Goal: Communication & Community: Answer question/provide support

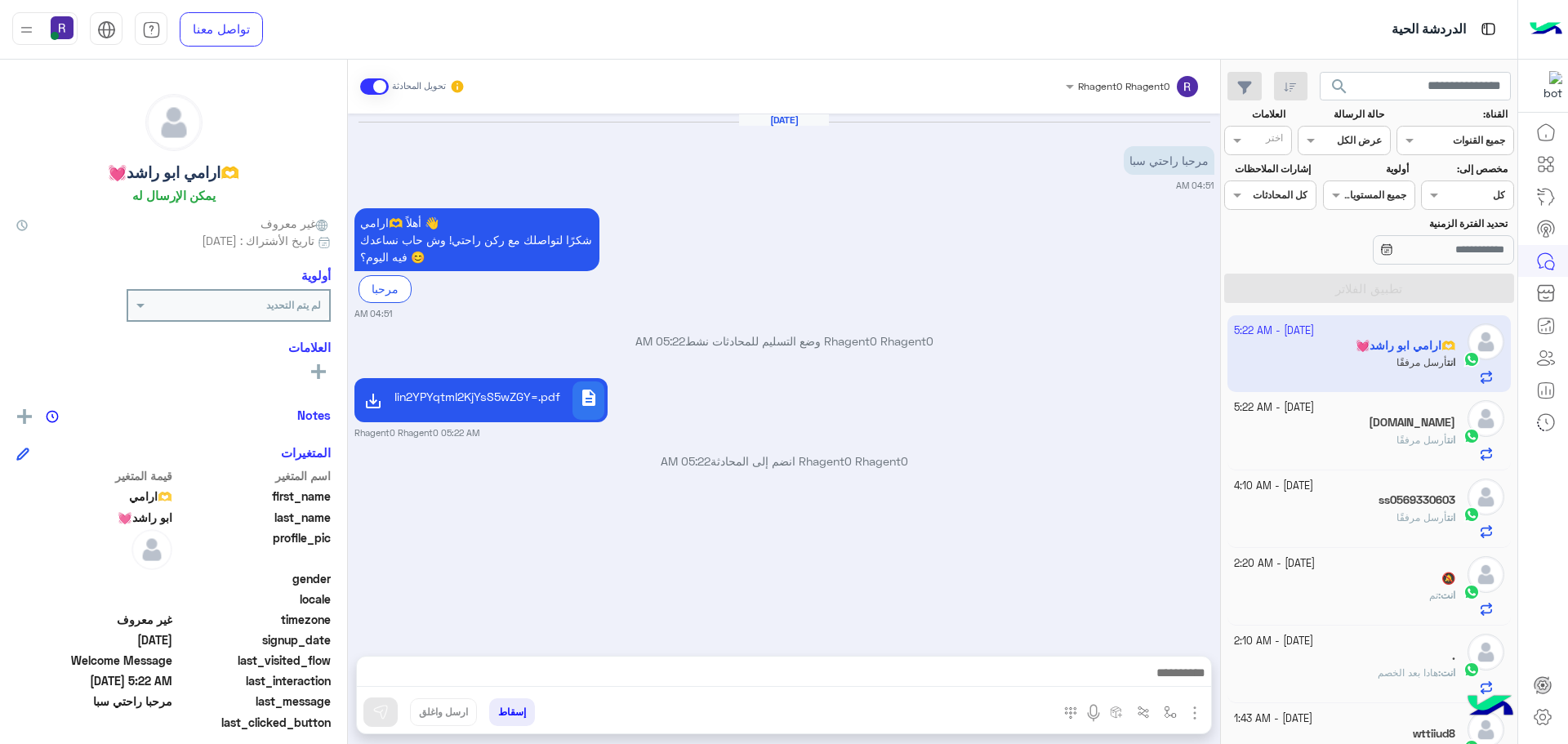
click at [1377, 142] on input "text" at bounding box center [1362, 139] width 37 height 14
click at [1346, 263] on b "غير مقروءة" at bounding box center [1355, 264] width 54 height 14
click at [1371, 302] on button "تطبيق الفلاتر" at bounding box center [1369, 288] width 290 height 29
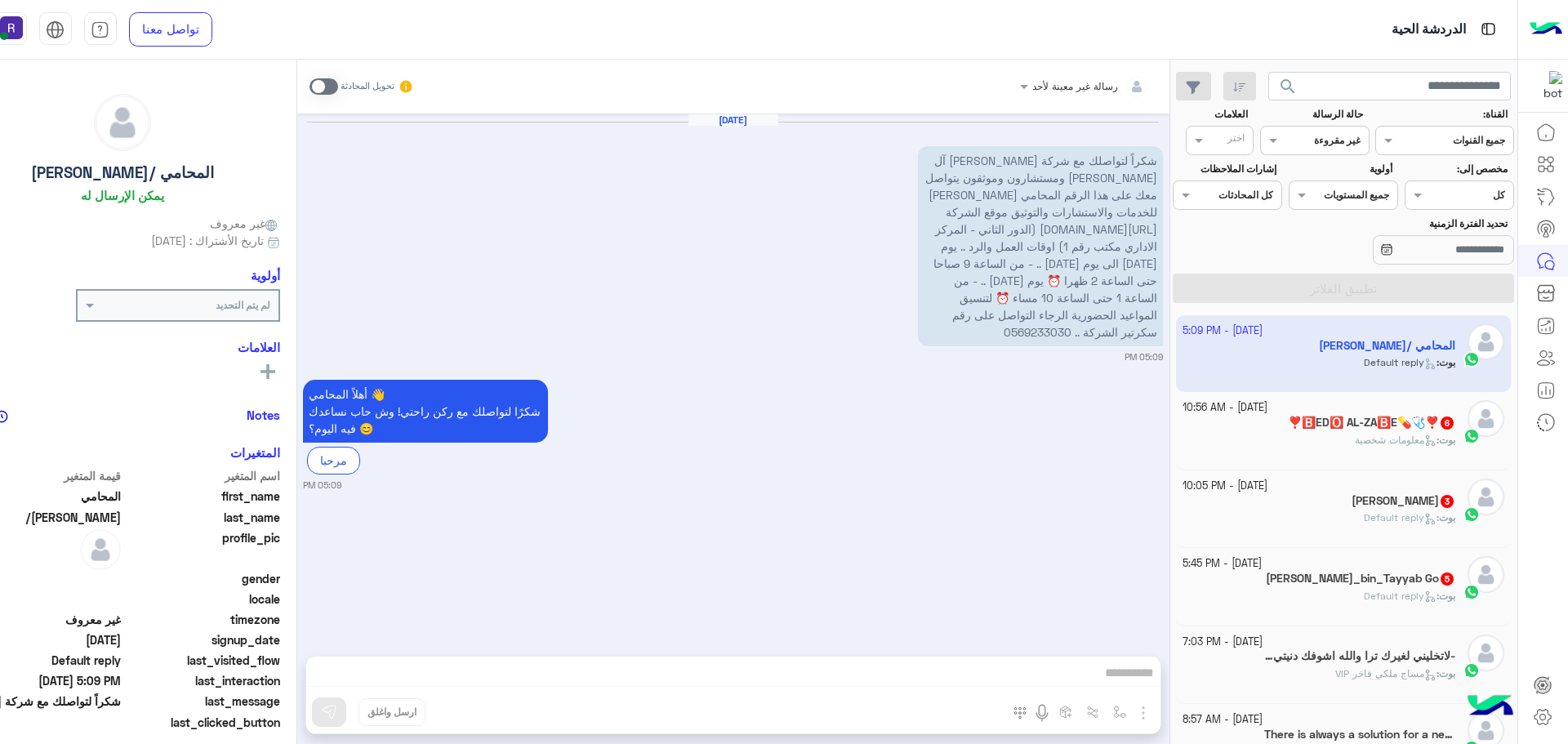
click at [1426, 430] on h5 "❣️🅱️ED🅾️ AL-ZA🅱️E💊🩺❣️ 6" at bounding box center [1371, 422] width 168 height 14
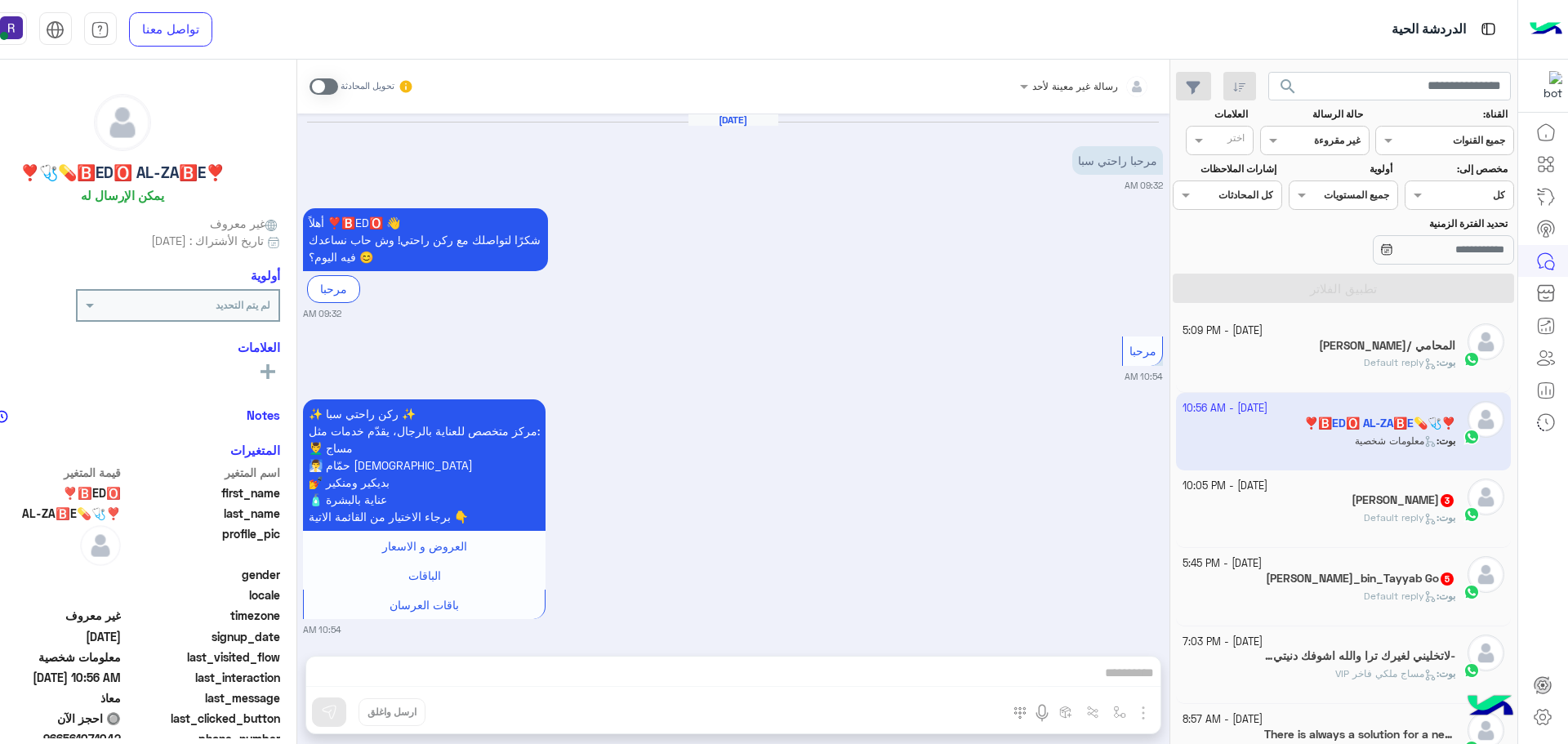
scroll to position [758, 0]
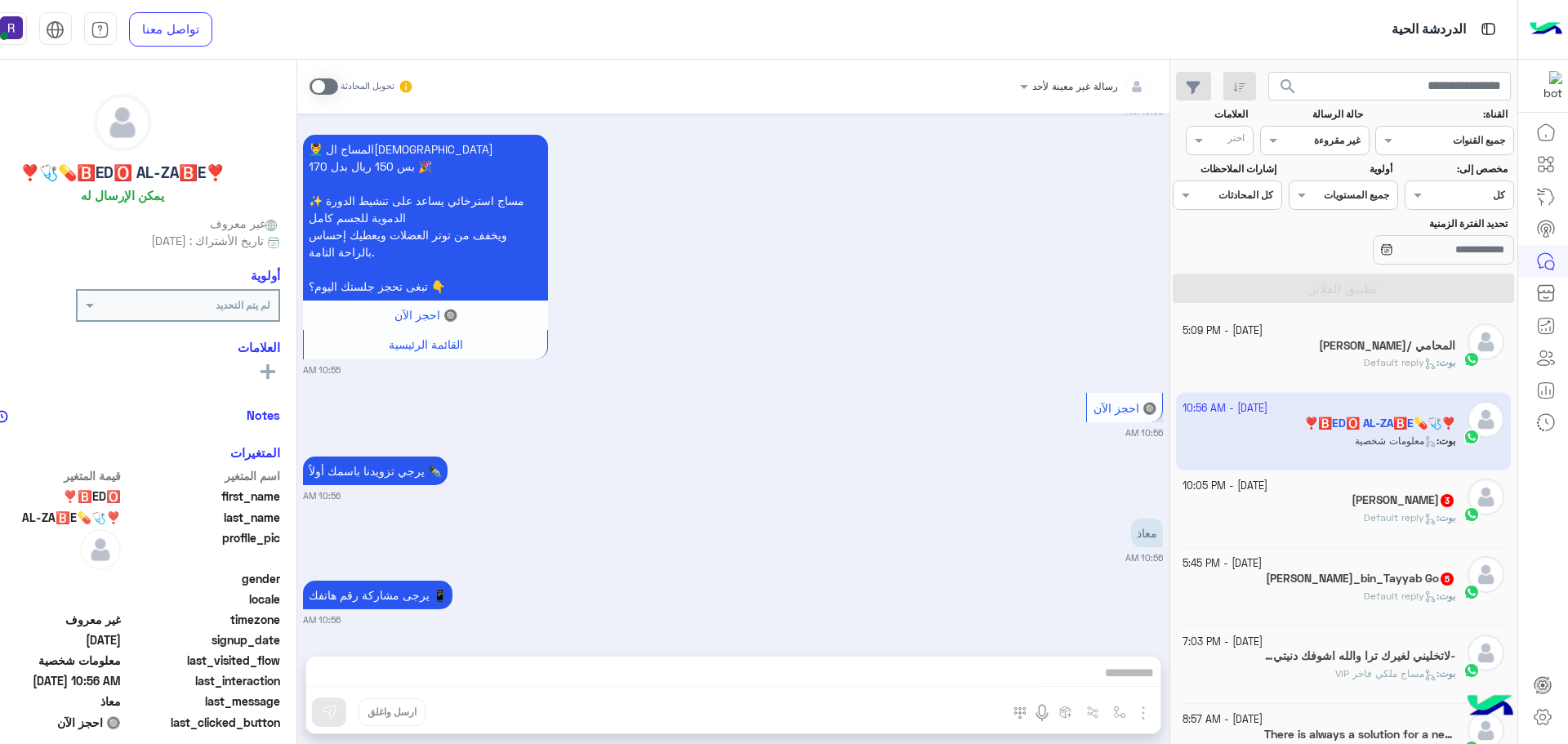
click at [317, 79] on span at bounding box center [324, 87] width 29 height 16
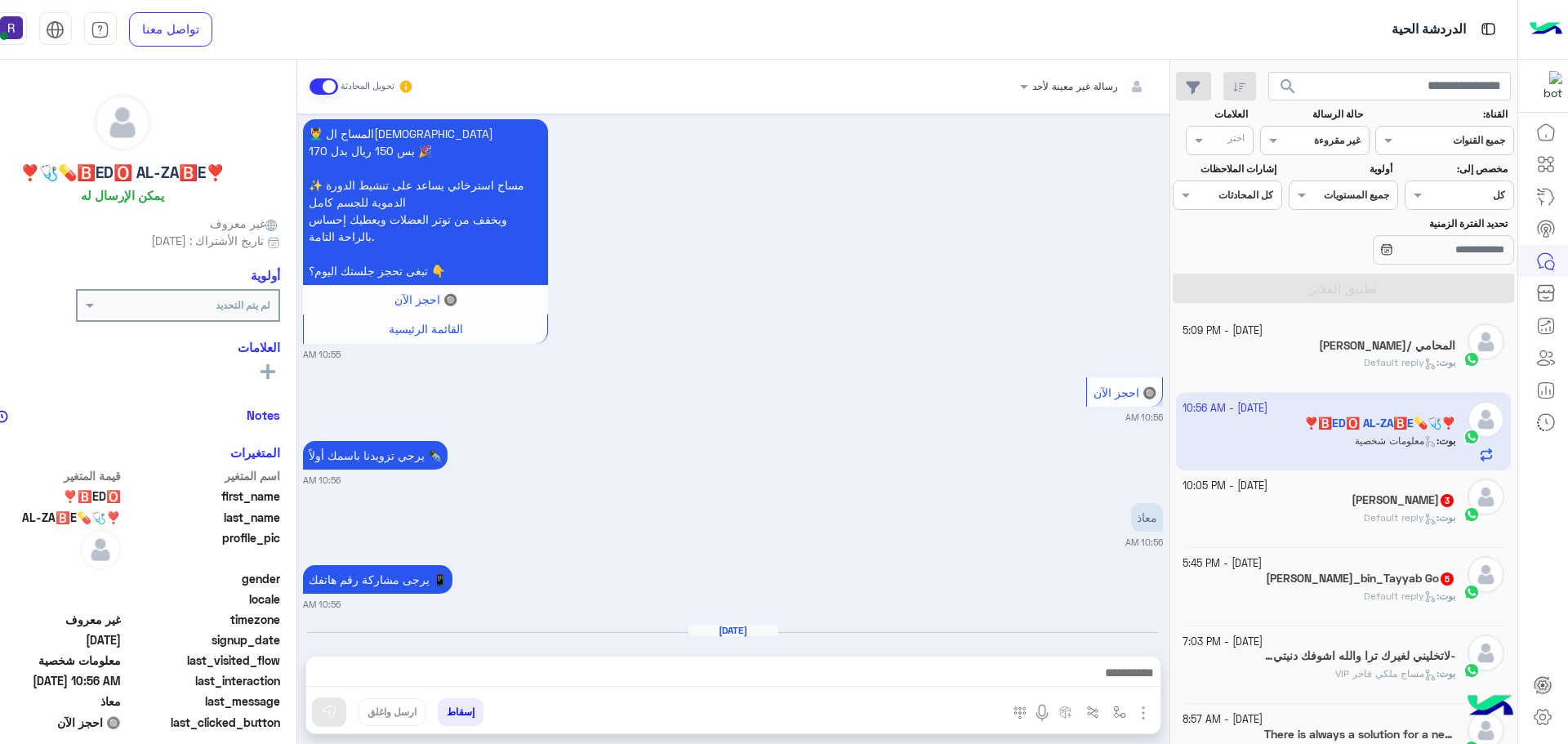
scroll to position [830, 0]
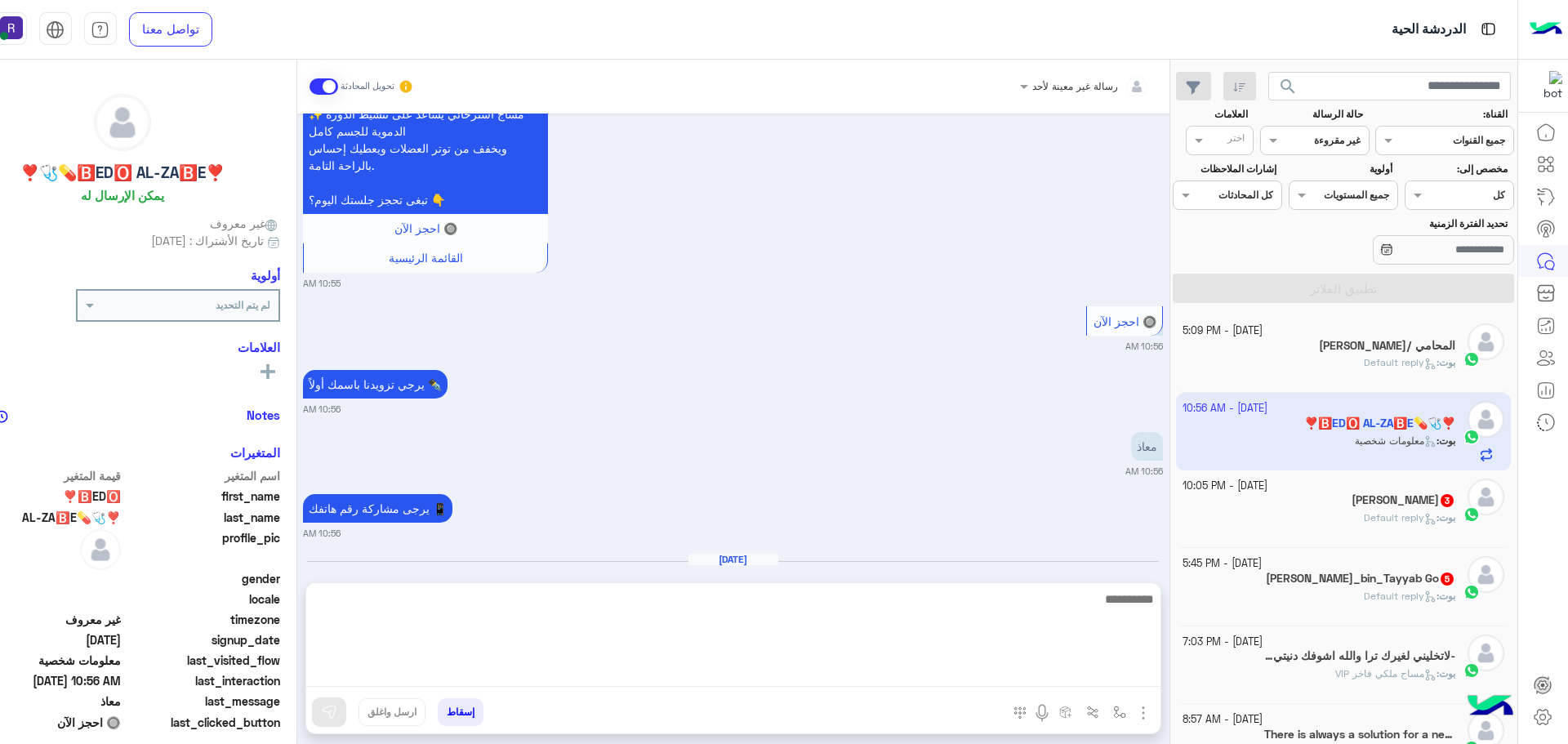
click at [890, 676] on textarea at bounding box center [733, 638] width 854 height 98
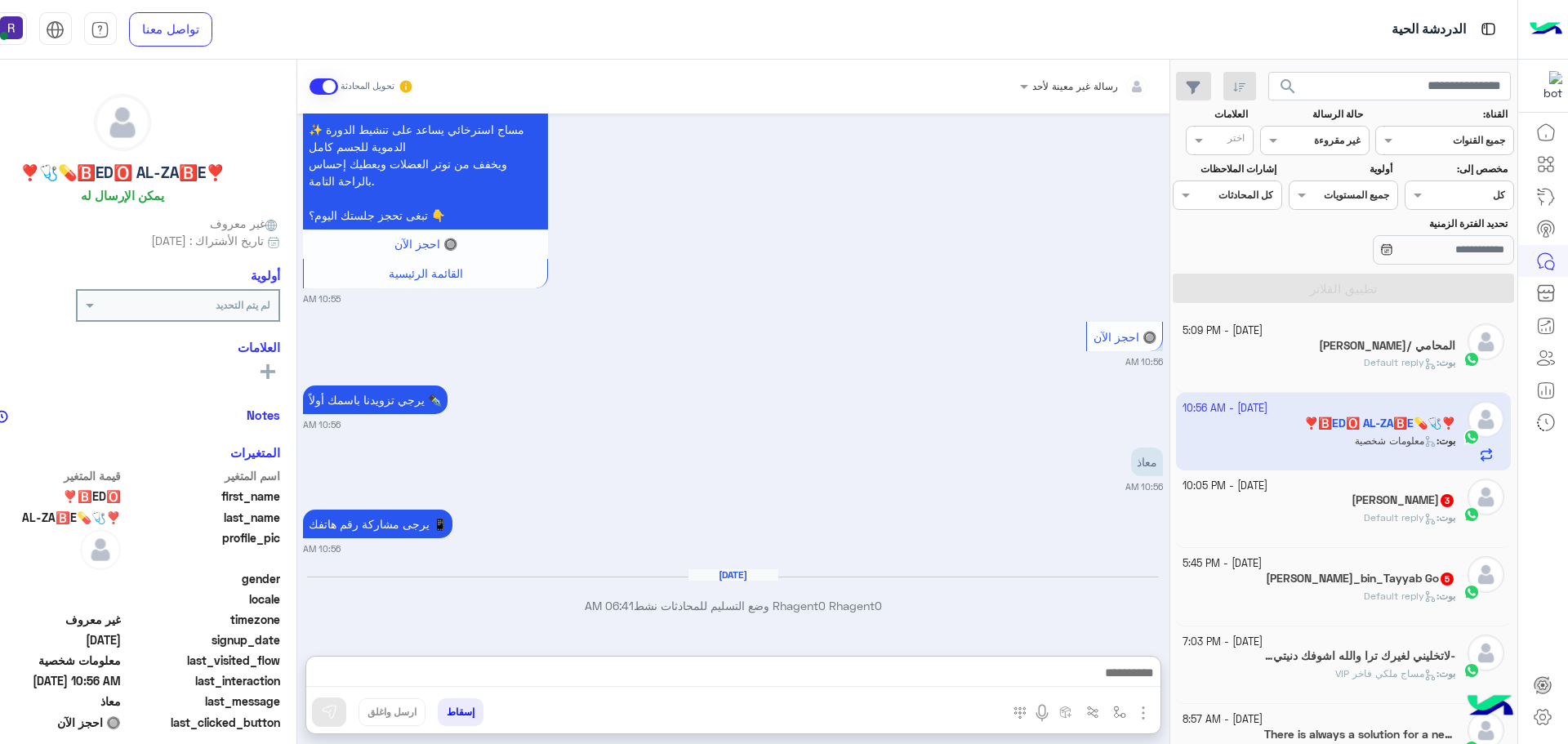
click at [1146, 711] on img "button" at bounding box center [1143, 713] width 20 height 20
click at [1101, 652] on span "المرفقات" at bounding box center [1102, 644] width 49 height 19
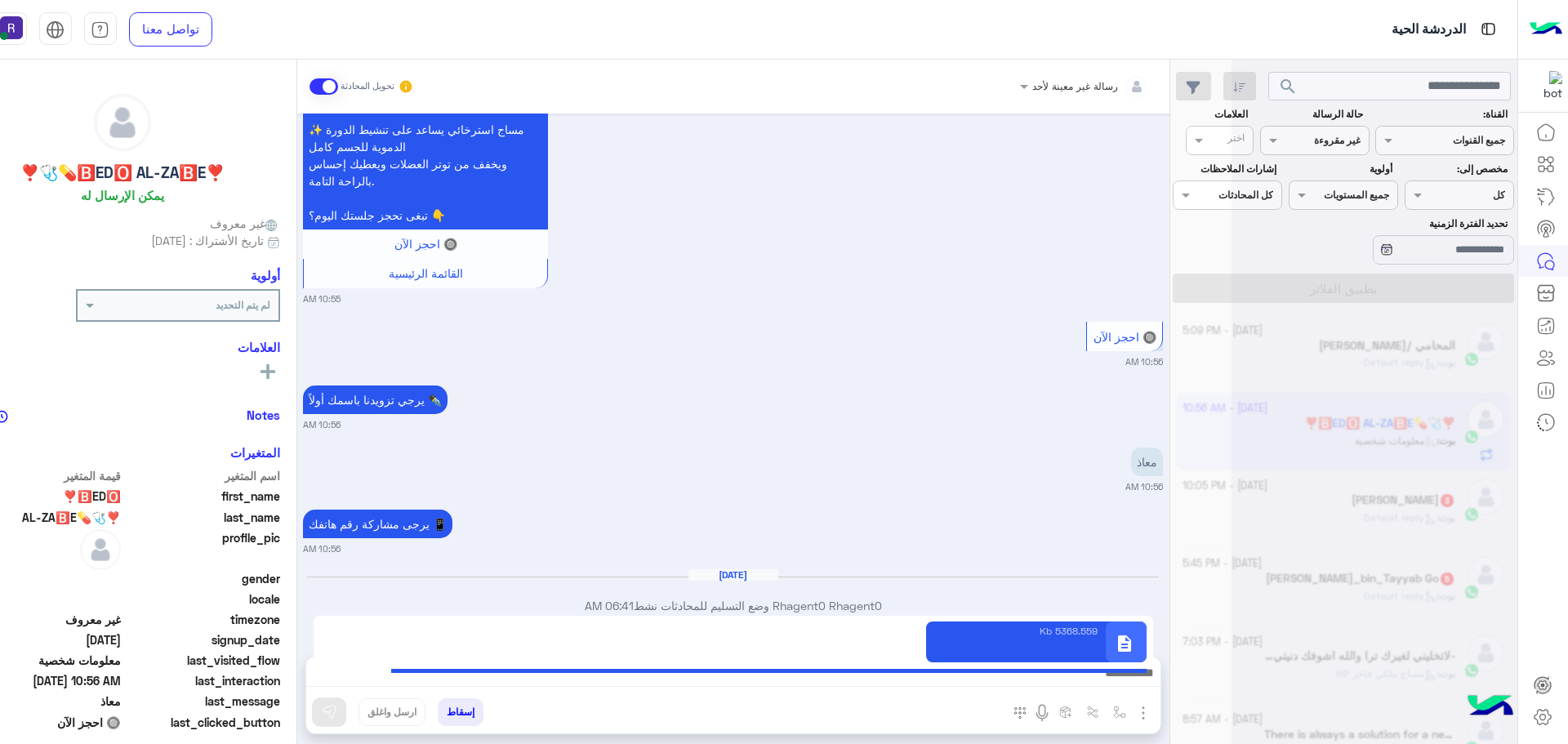
type textarea "**********"
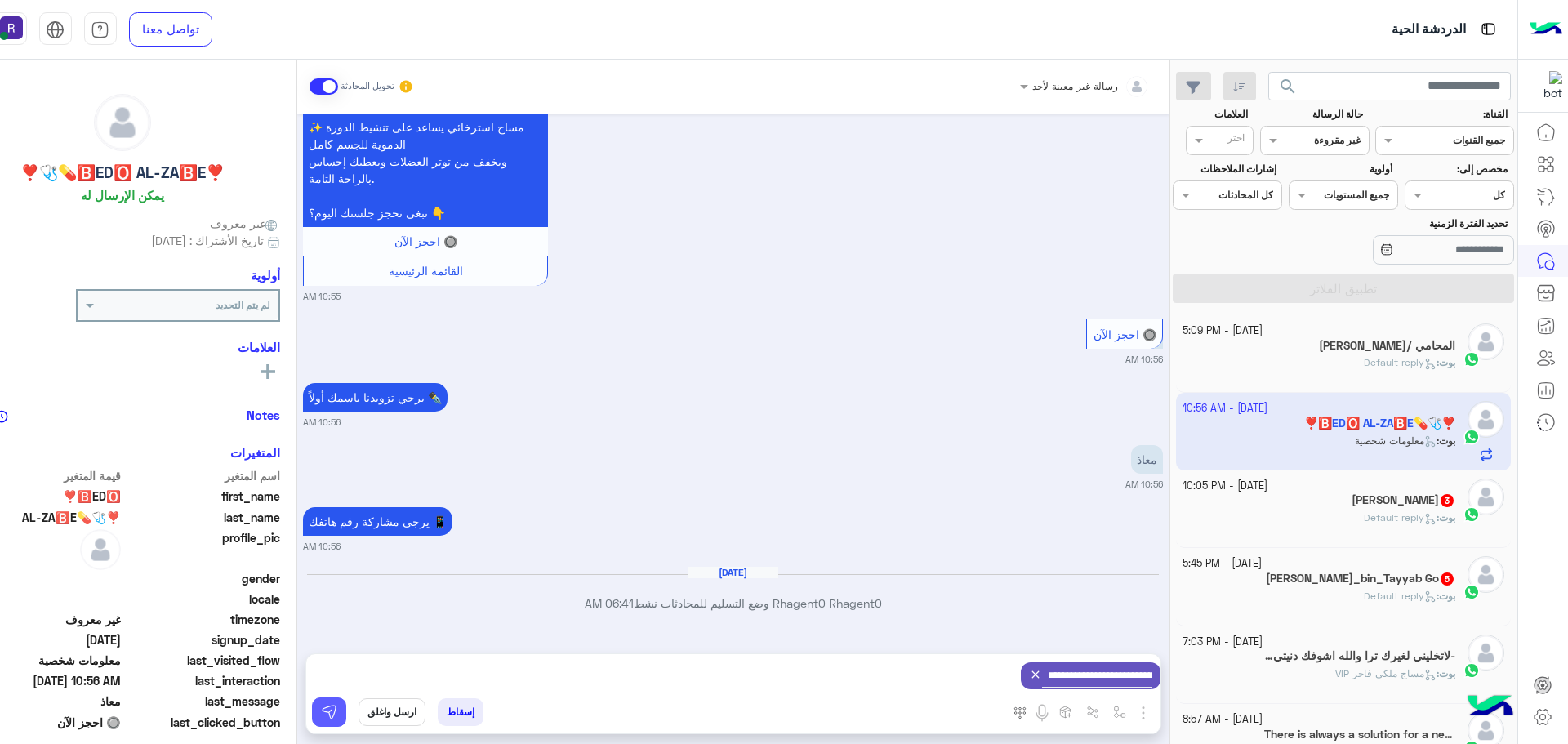
click at [326, 708] on img at bounding box center [329, 712] width 16 height 16
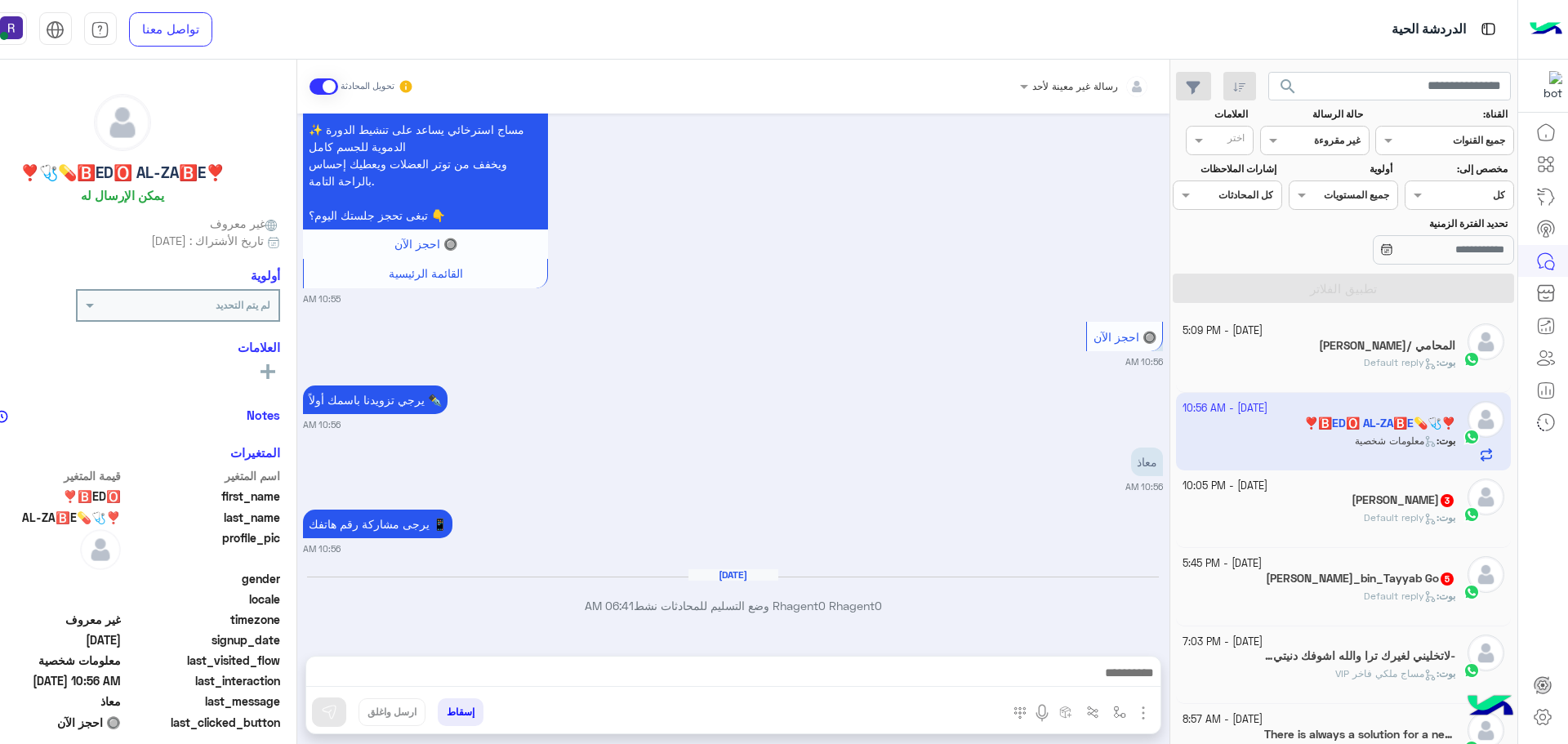
click at [1455, 499] on div "12 October - 10:05 PM Israr Muhammad Redboul 3 بوت : Default reply" at bounding box center [1342, 508] width 322 height 61
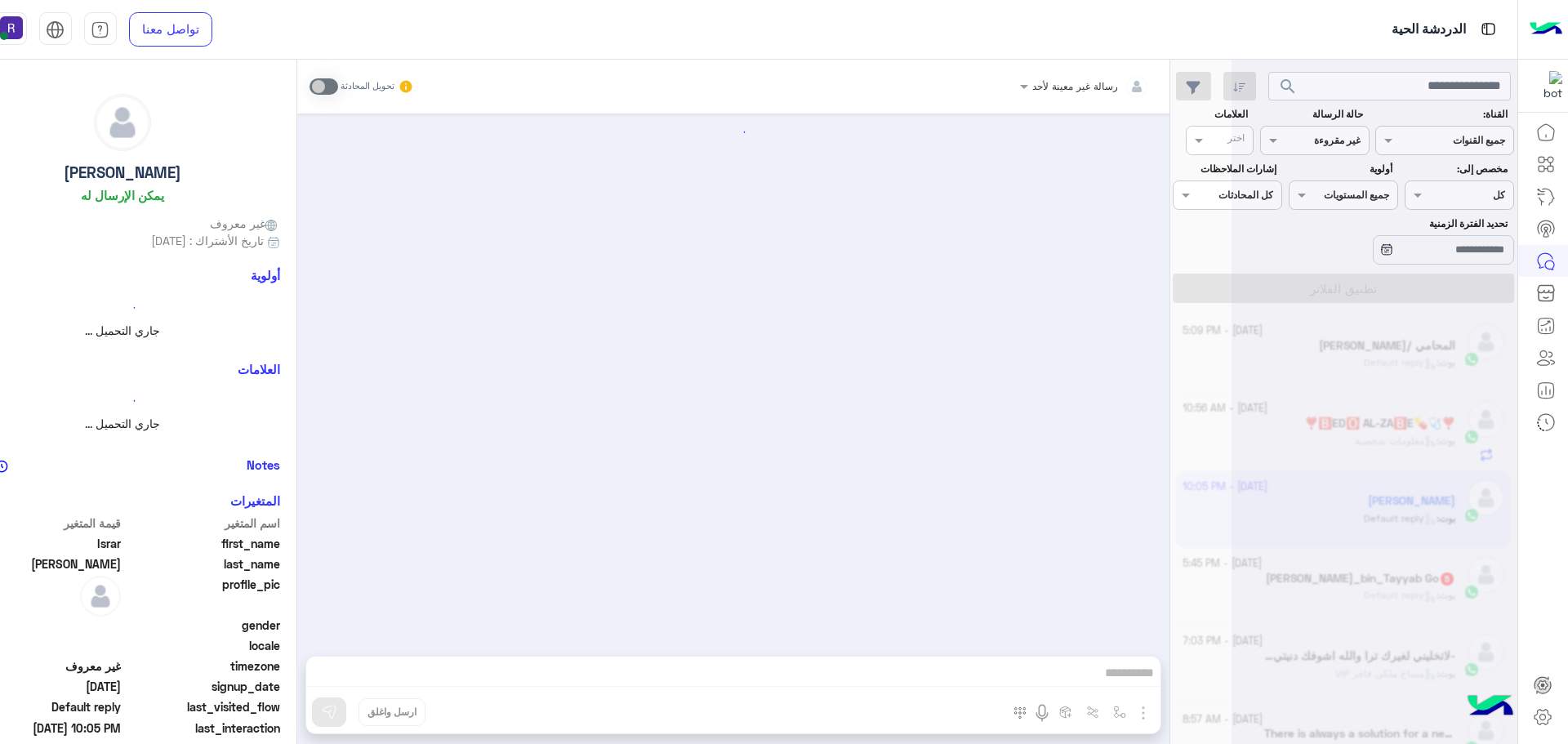
scroll to position [74, 0]
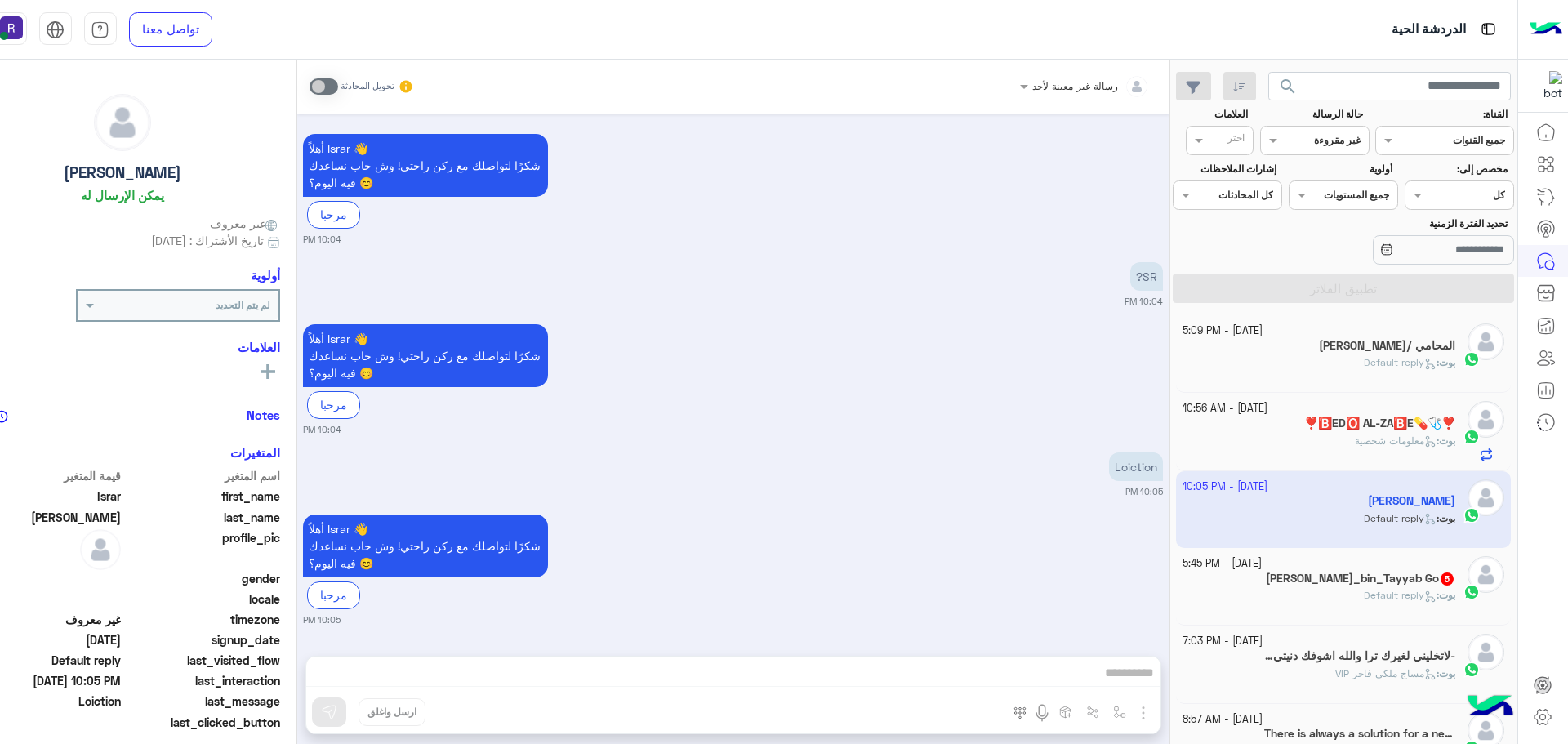
click at [1407, 601] on span "Default reply" at bounding box center [1400, 595] width 72 height 13
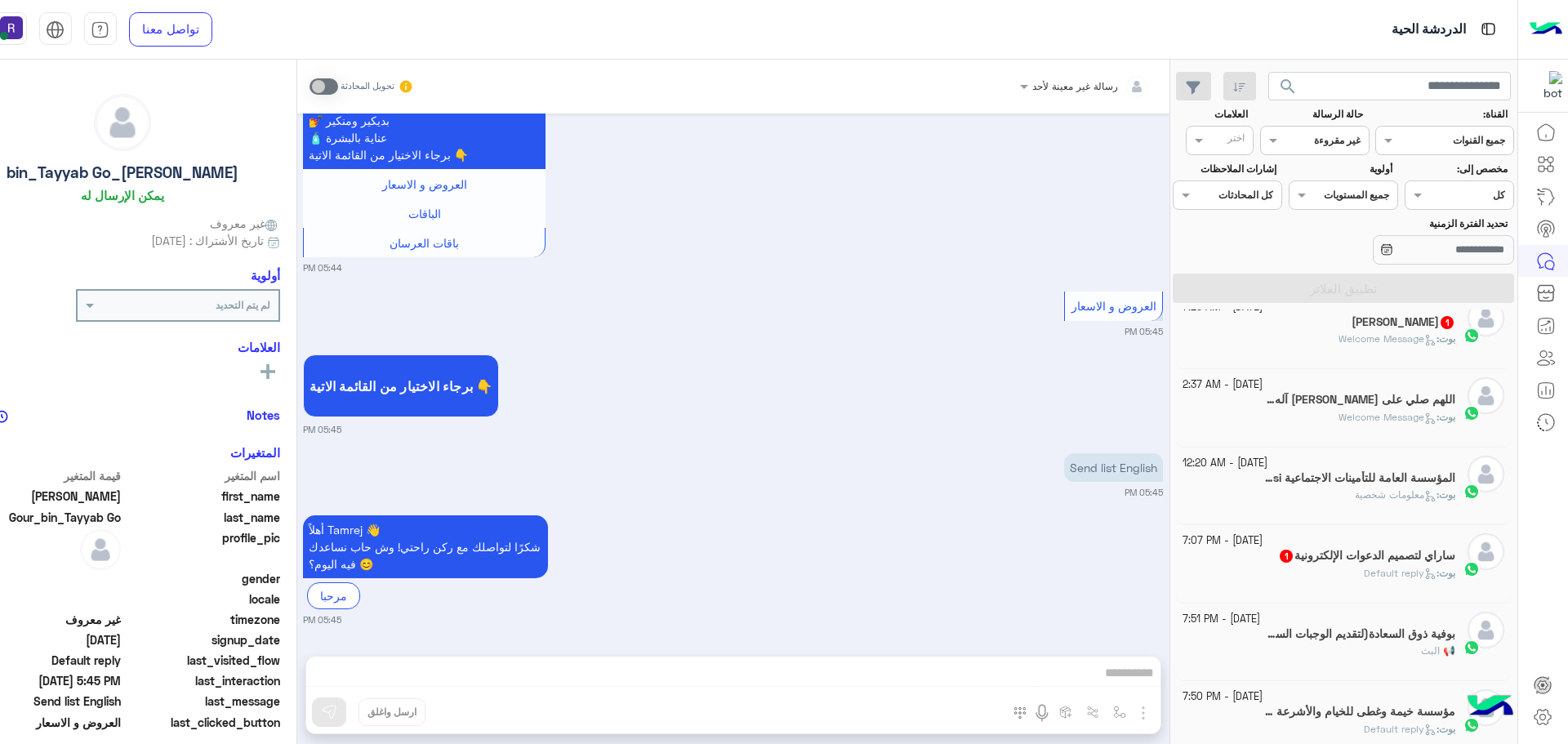
scroll to position [981, 0]
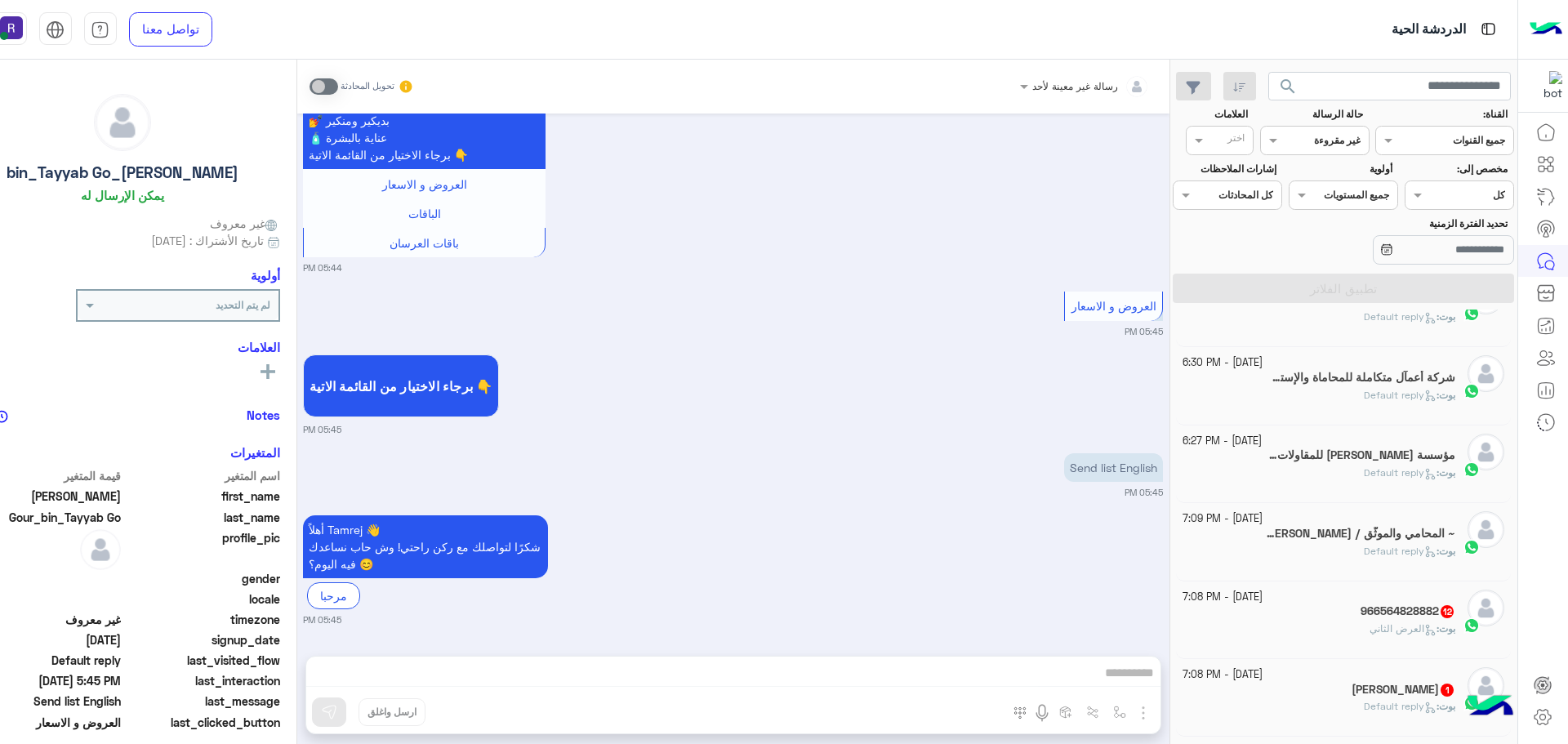
click at [1412, 631] on span "العرض الثاني" at bounding box center [1403, 629] width 67 height 13
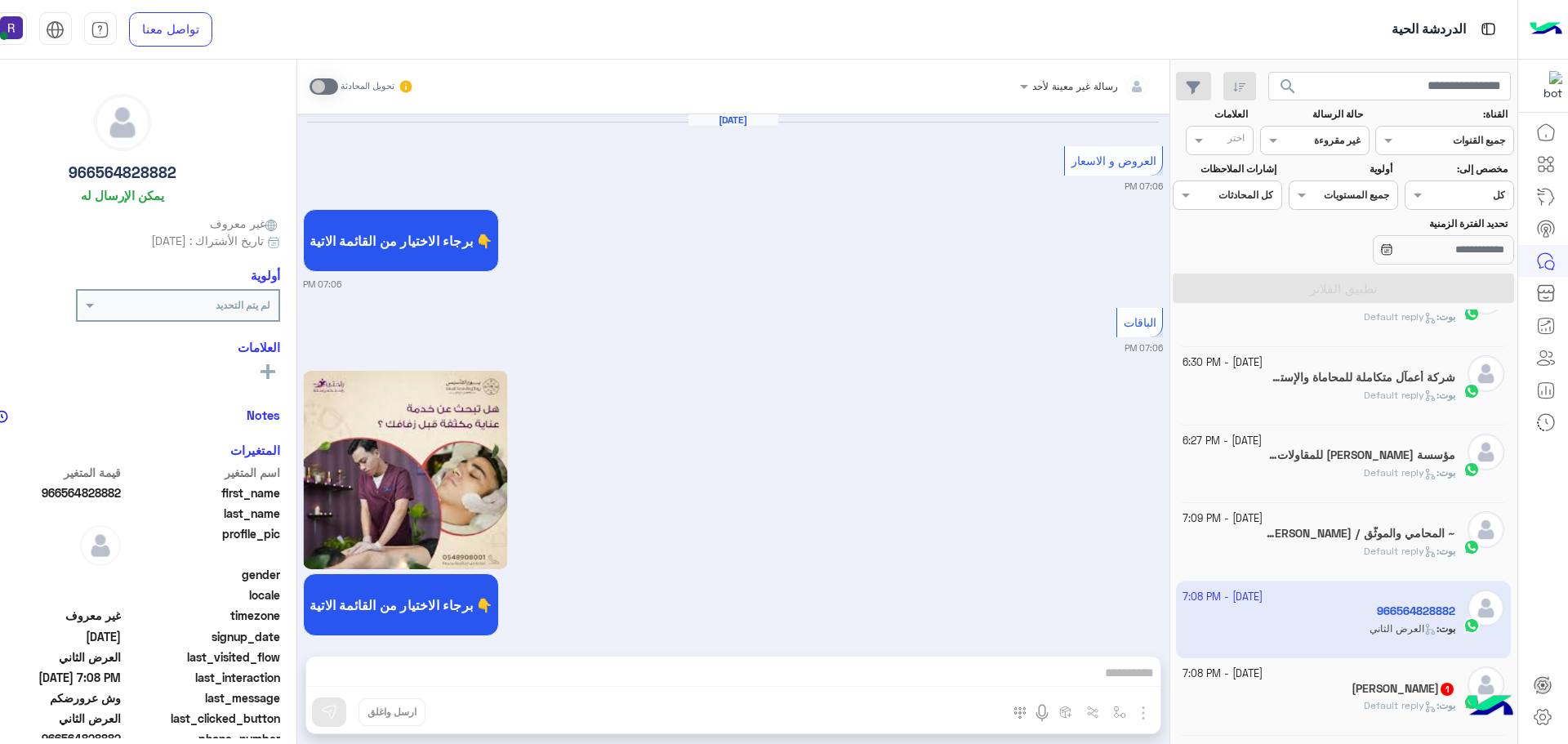
scroll to position [3310, 0]
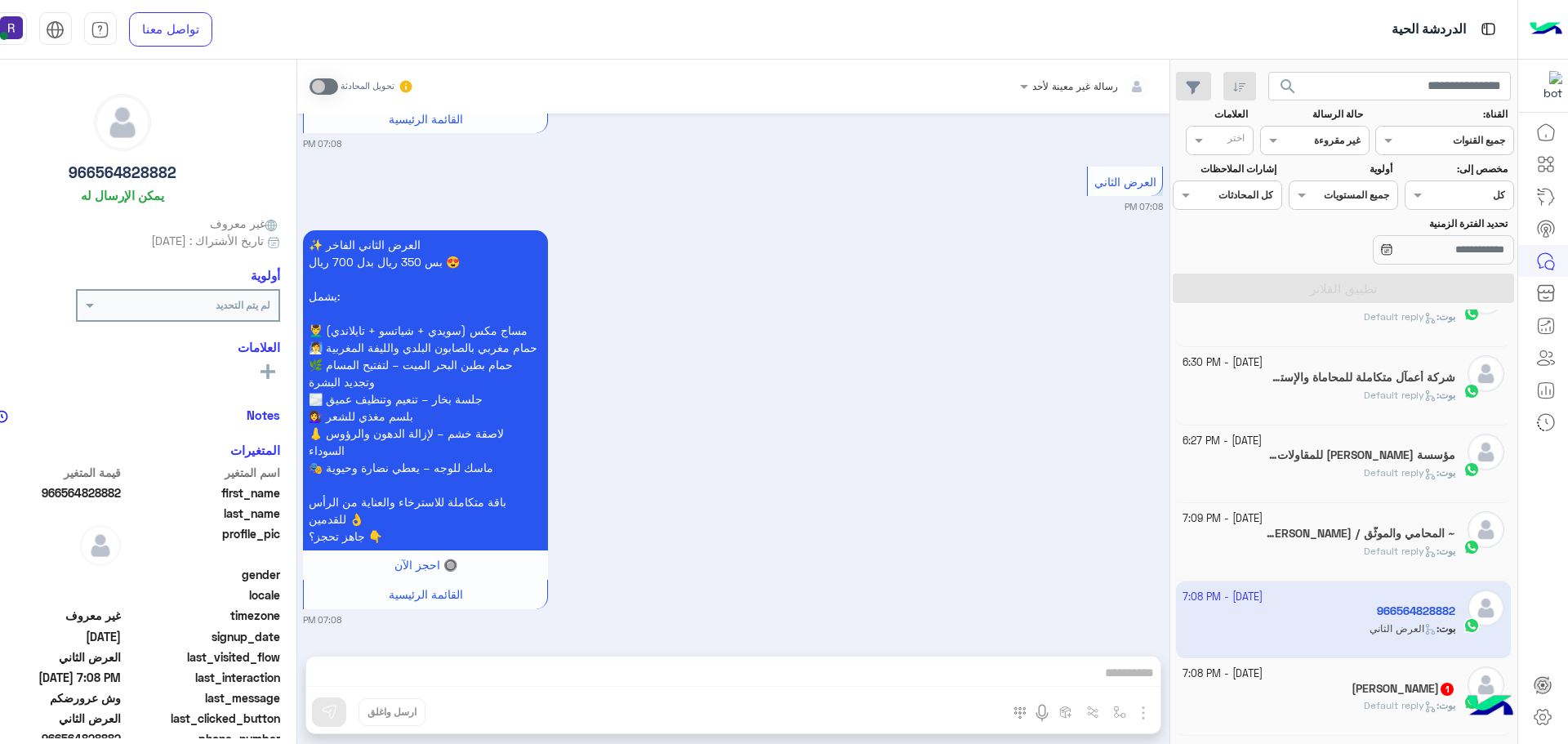
click at [1407, 683] on h5 "ماجد النشوان 1" at bounding box center [1403, 689] width 103 height 14
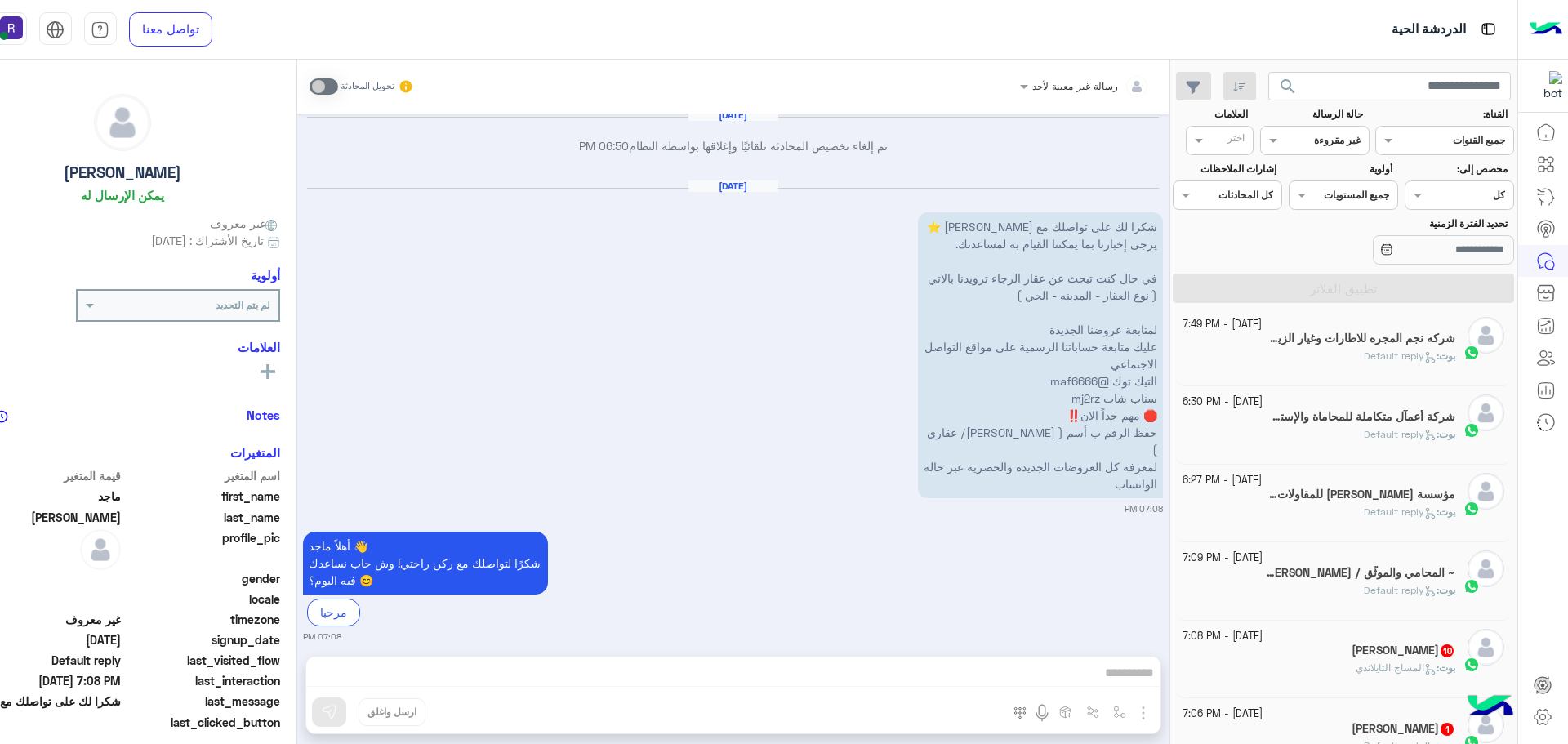
scroll to position [662, 0]
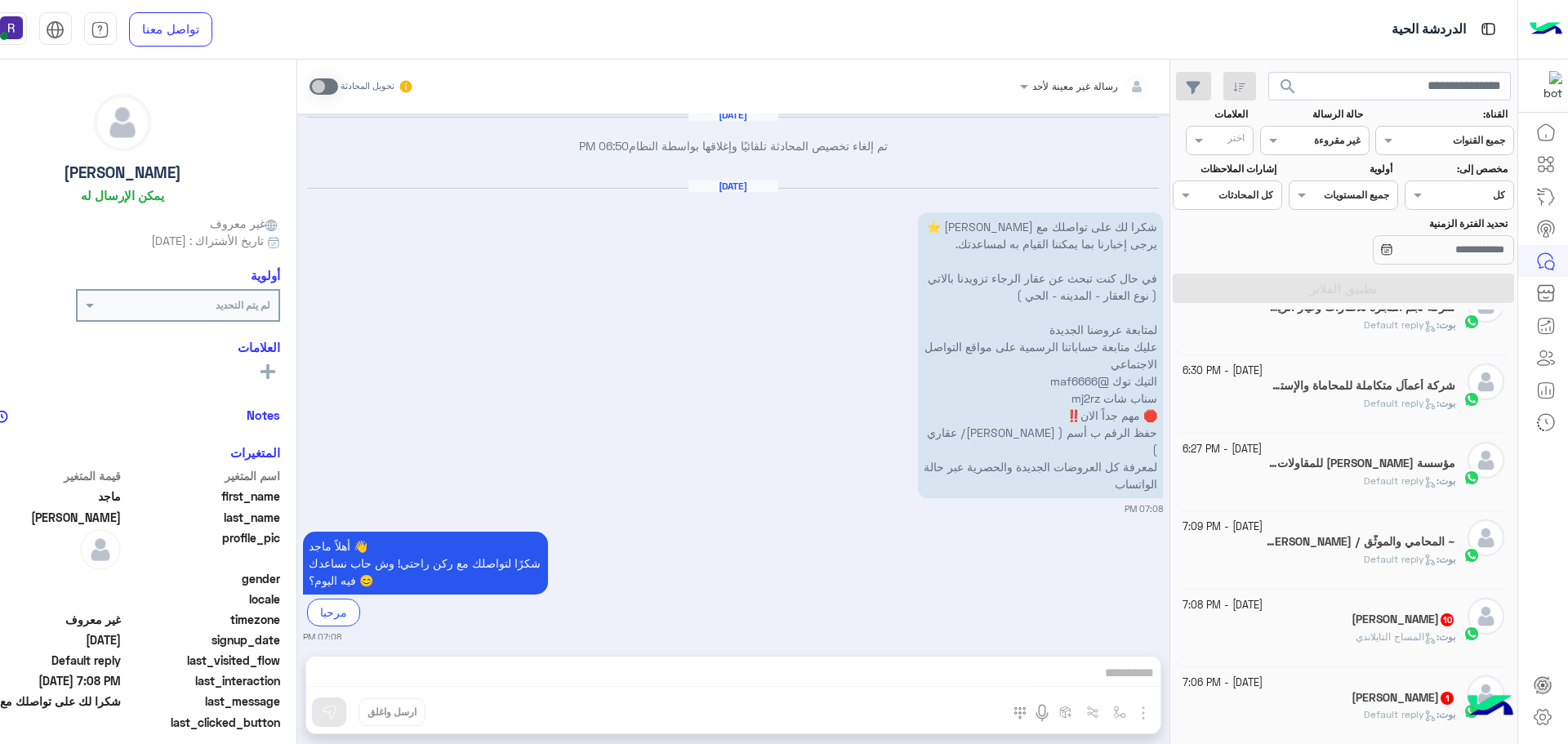
click at [1407, 651] on div "بوت : المساج التايلاندي" at bounding box center [1318, 644] width 273 height 29
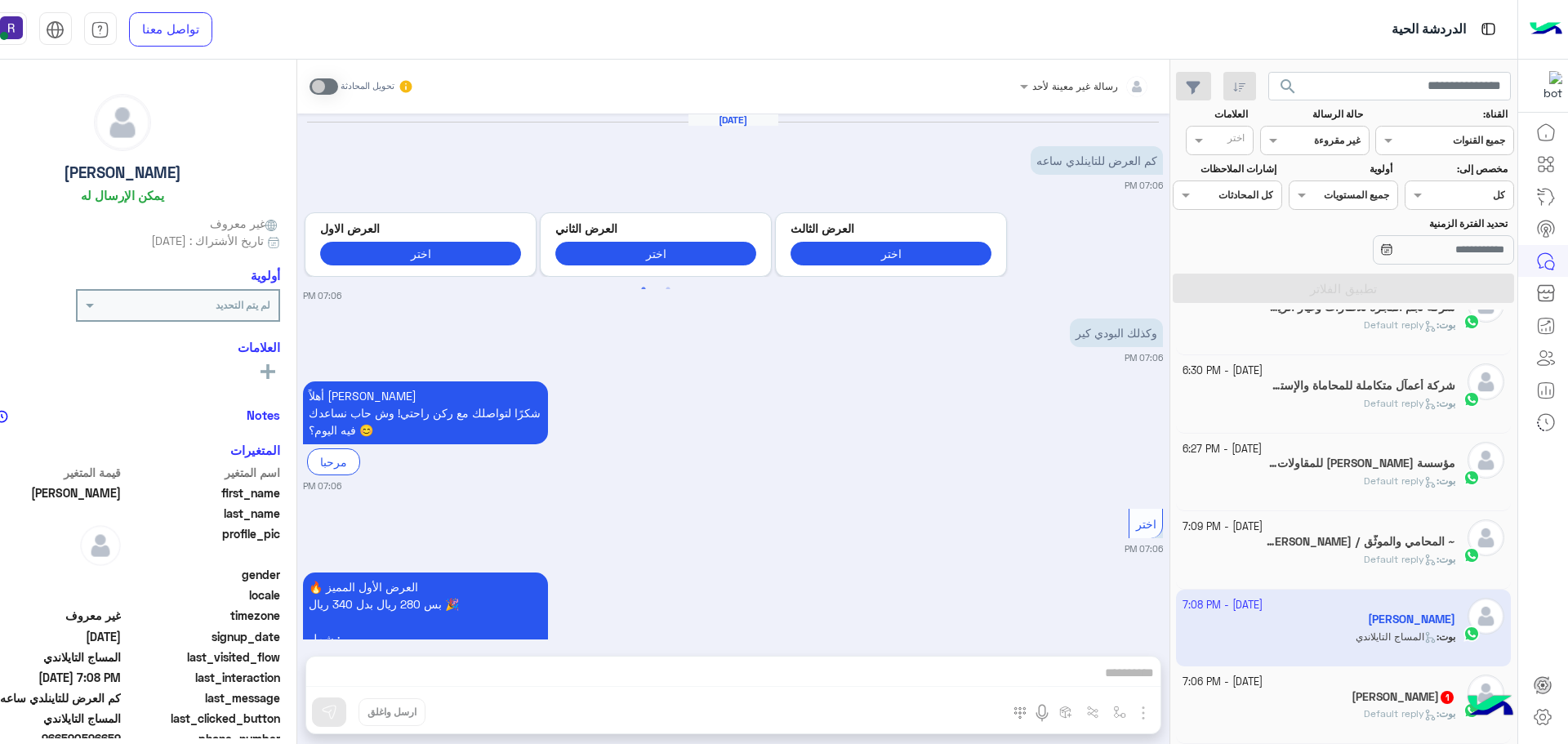
scroll to position [2890, 0]
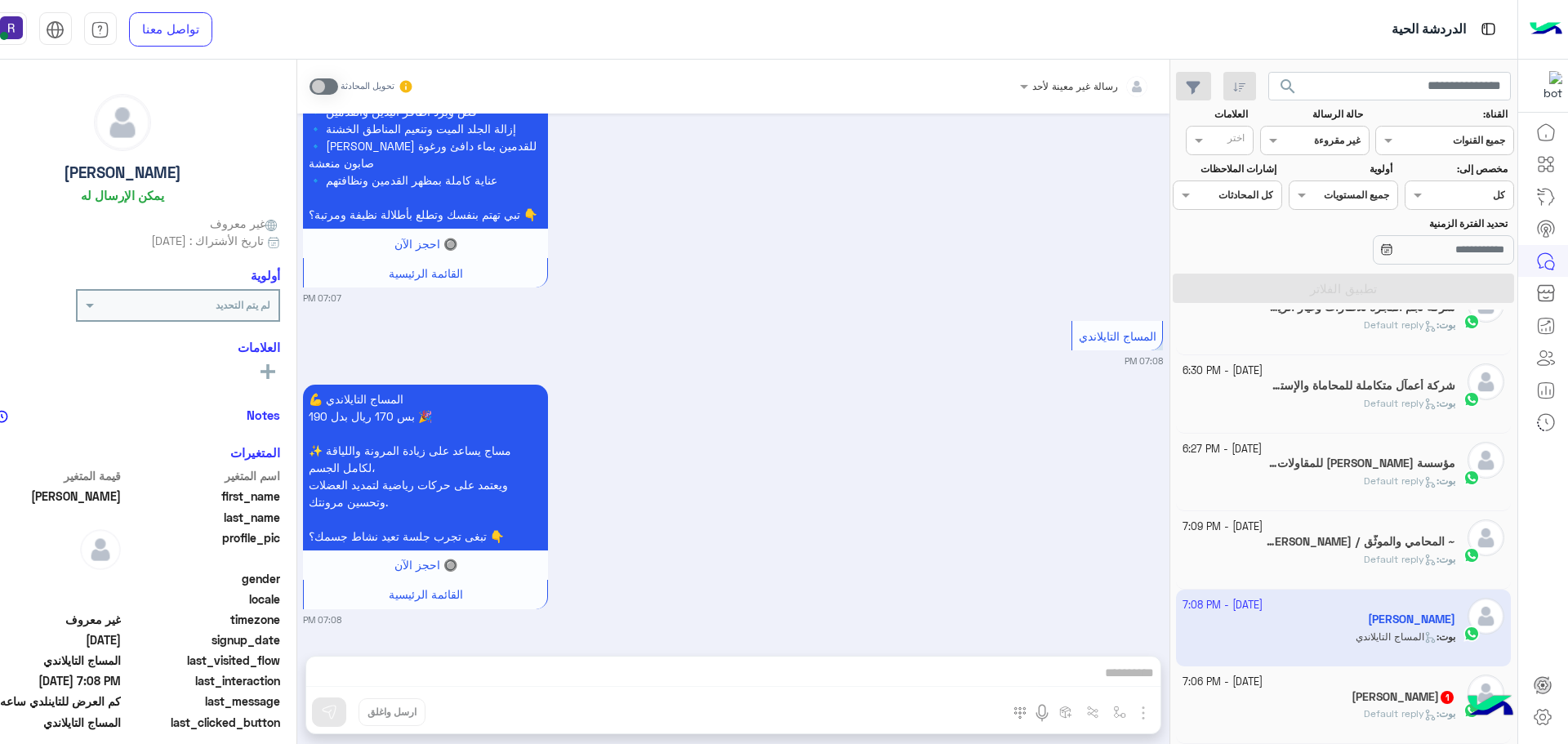
click at [1321, 678] on div "16 September - 7:06 PM" at bounding box center [1318, 682] width 273 height 15
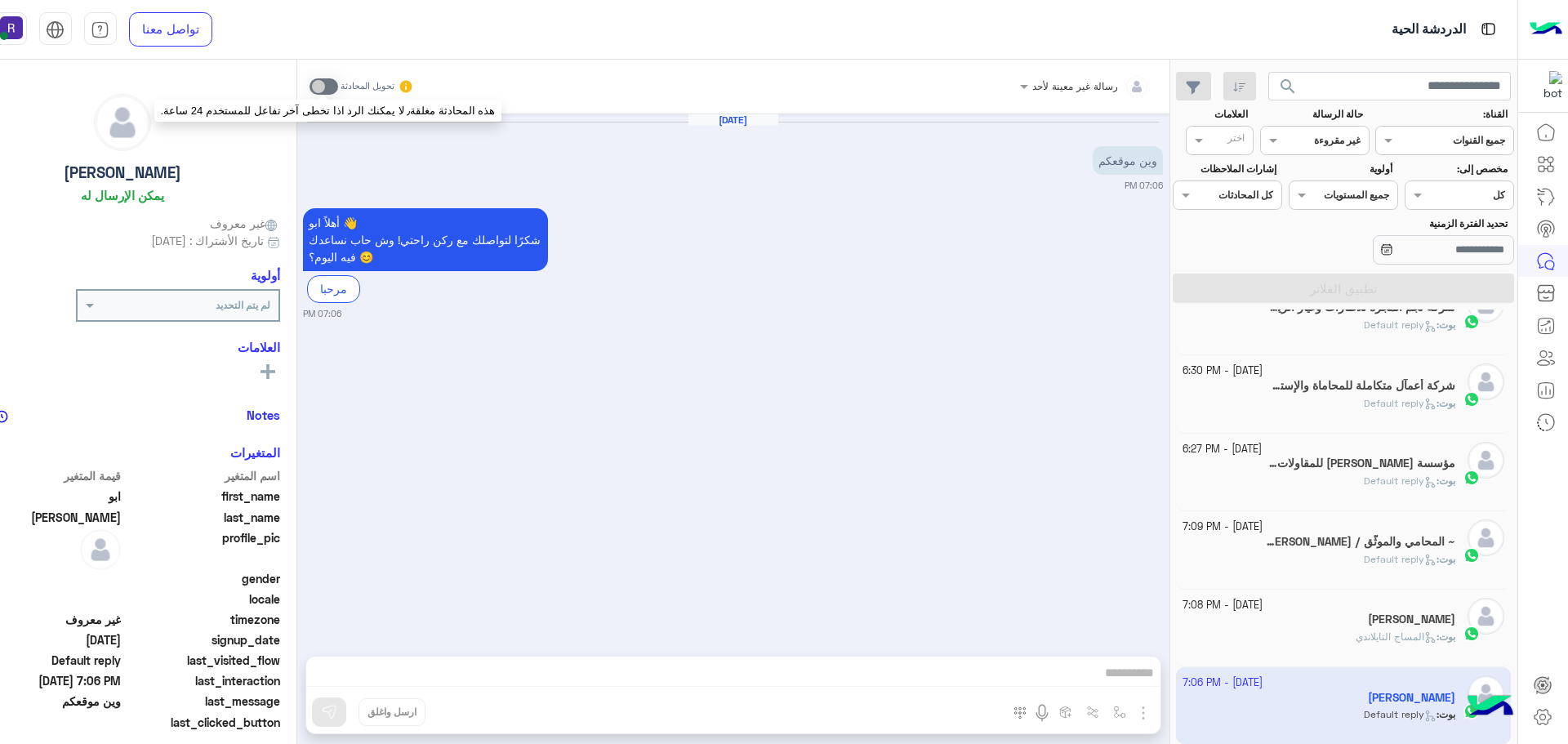
click at [325, 82] on span at bounding box center [324, 87] width 29 height 16
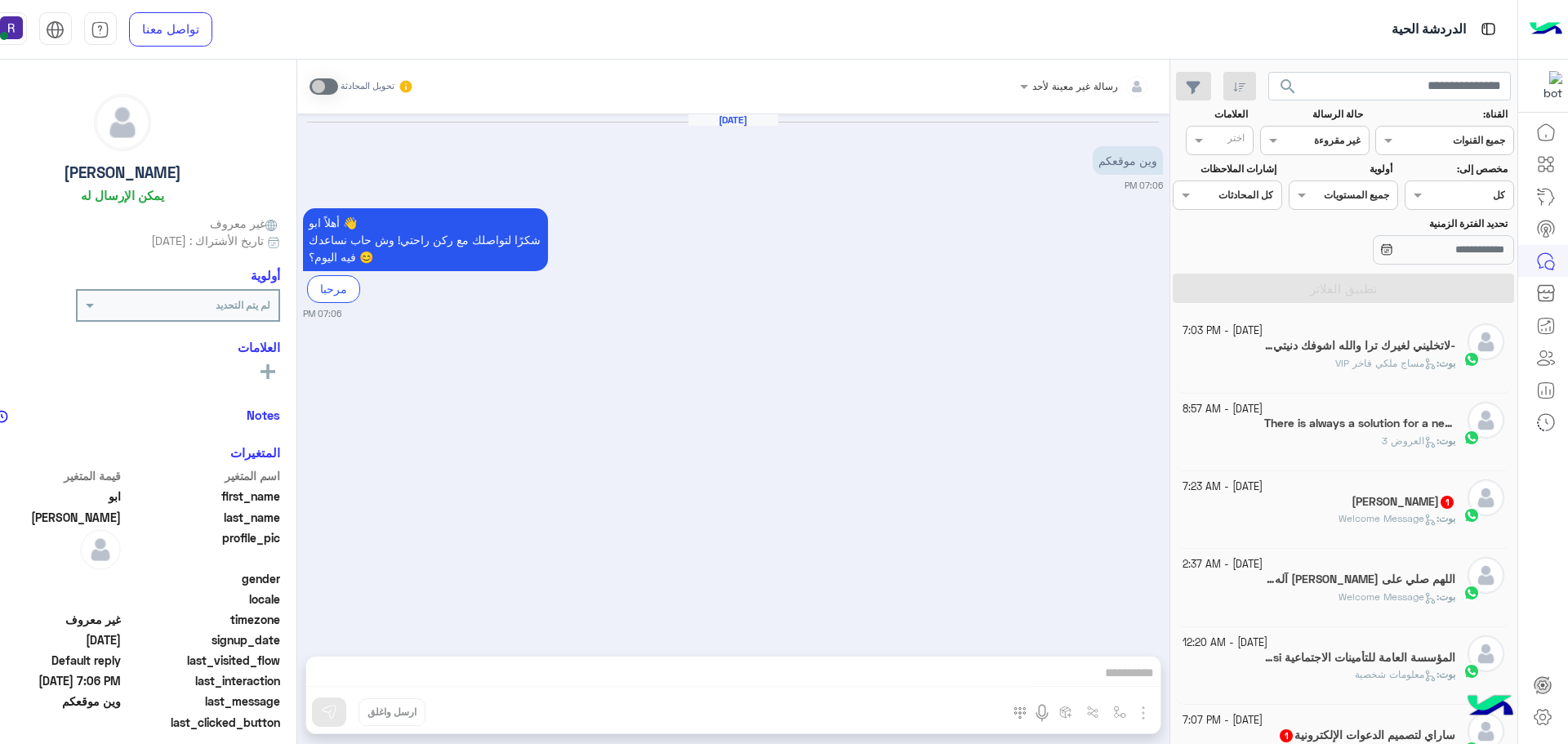
click at [1342, 148] on div "غير مقروءة" at bounding box center [1336, 140] width 46 height 14
click at [1340, 179] on b "عرض الكل" at bounding box center [1335, 172] width 53 height 14
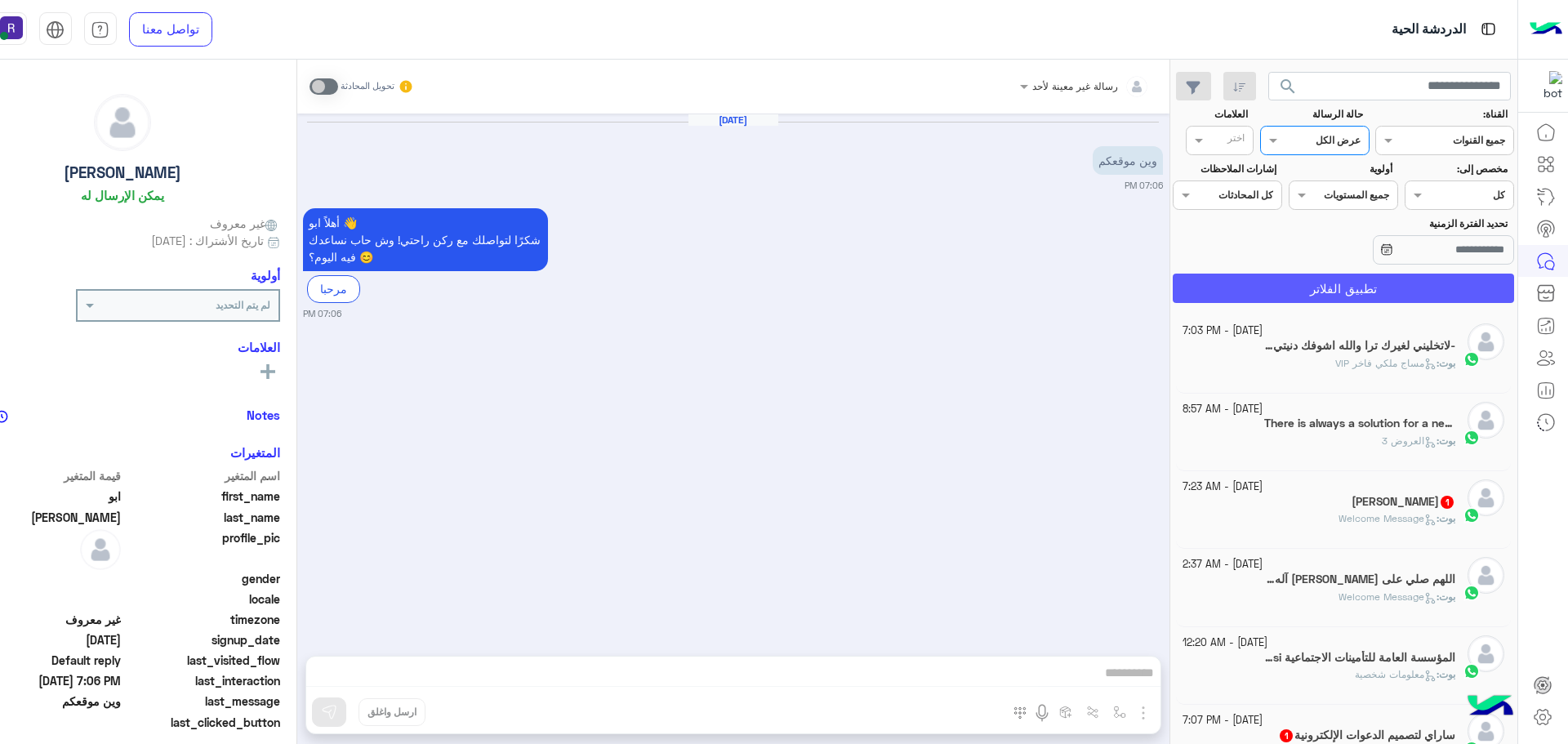
click at [1371, 296] on button "تطبيق الفلاتر" at bounding box center [1342, 288] width 341 height 29
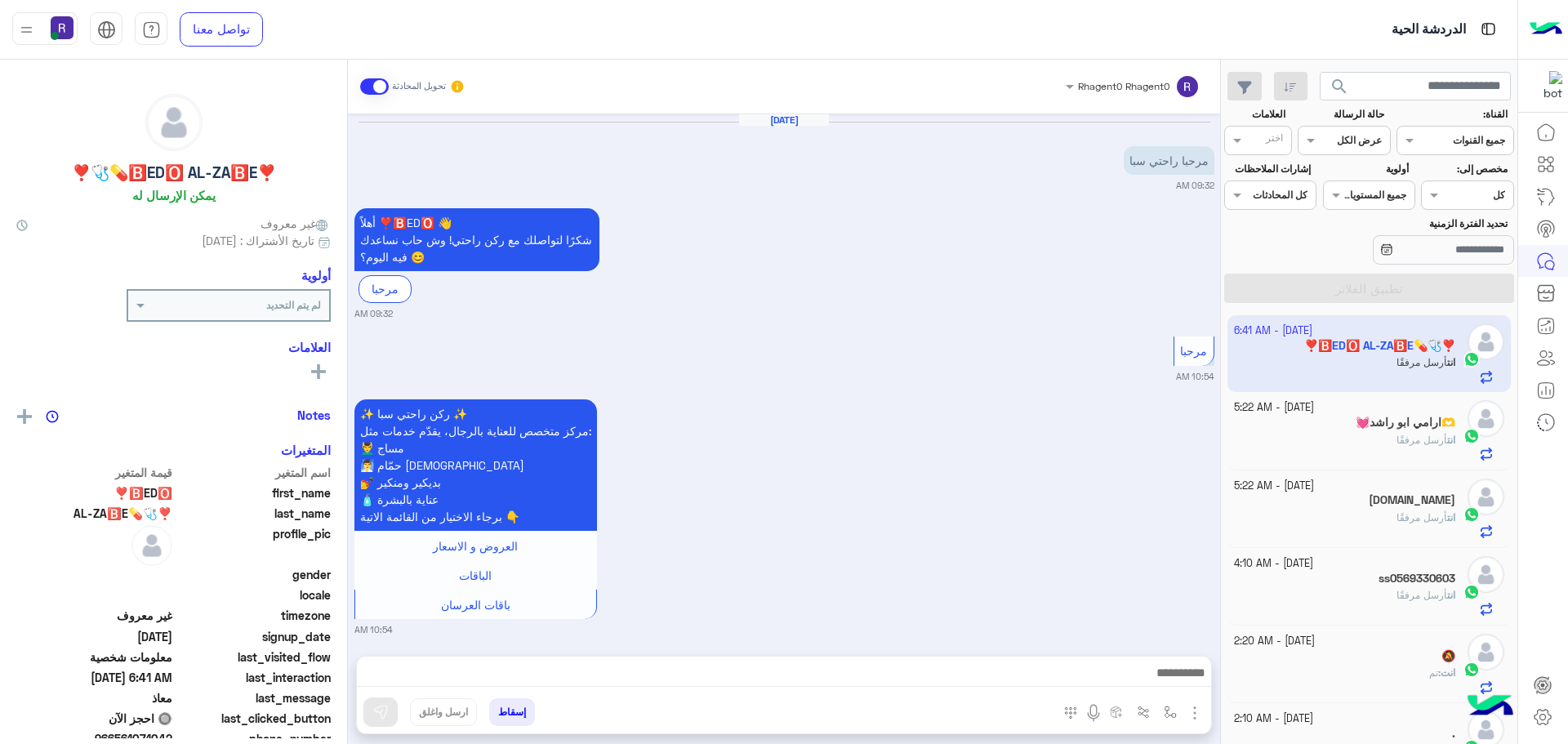
scroll to position [950, 0]
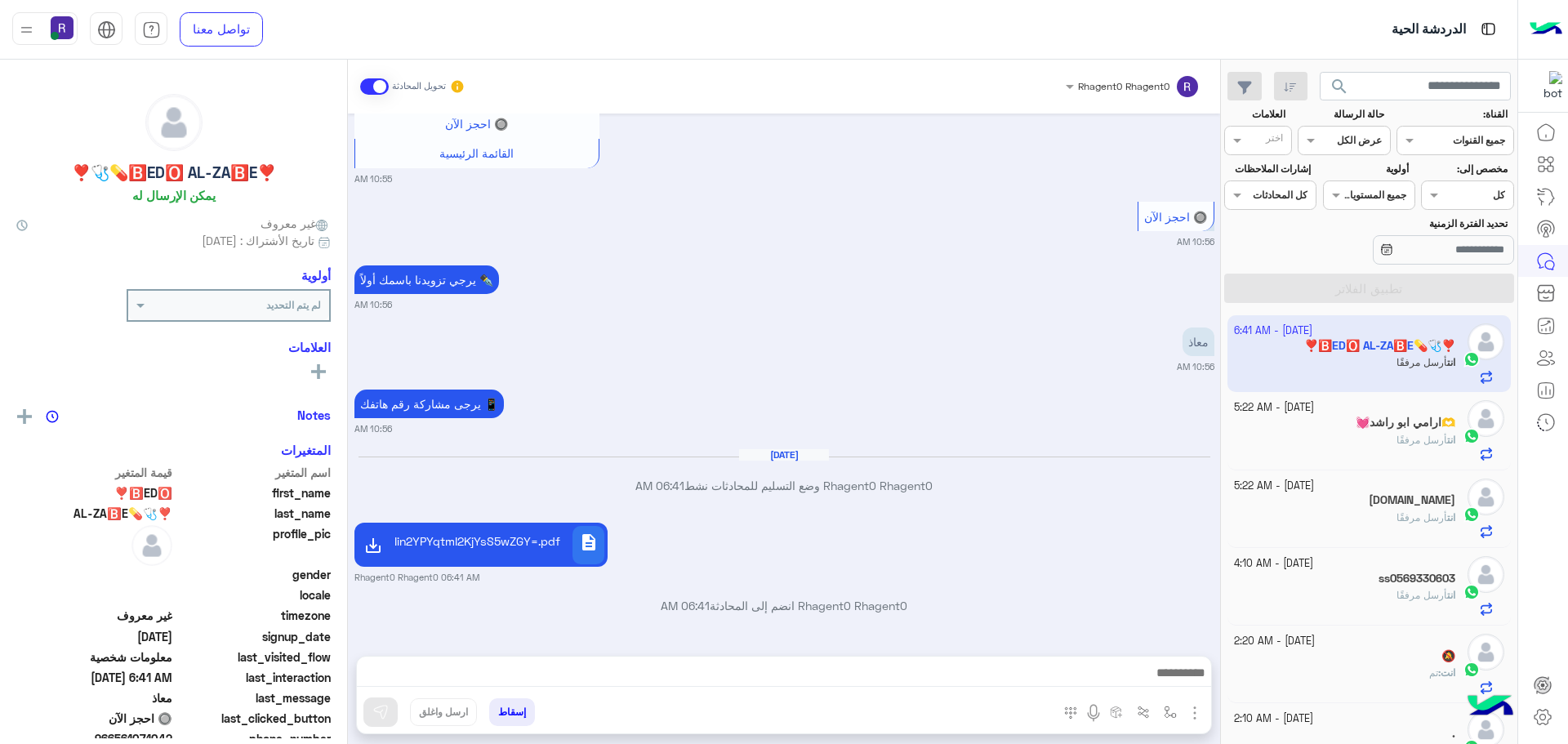
click at [811, 357] on div "معاذ 10:56 AM" at bounding box center [784, 348] width 860 height 50
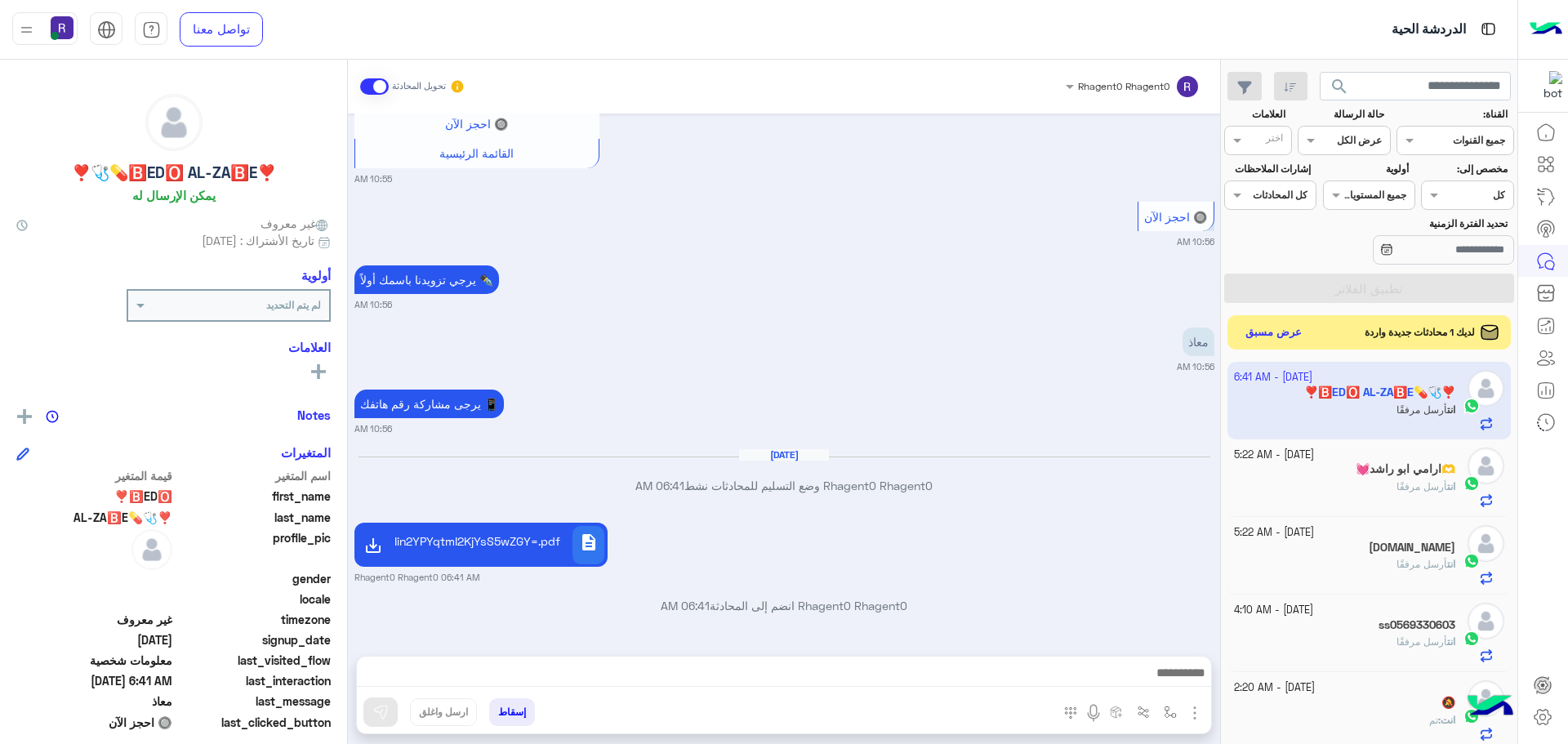
click at [1256, 332] on button "عرض مسبق" at bounding box center [1274, 333] width 69 height 22
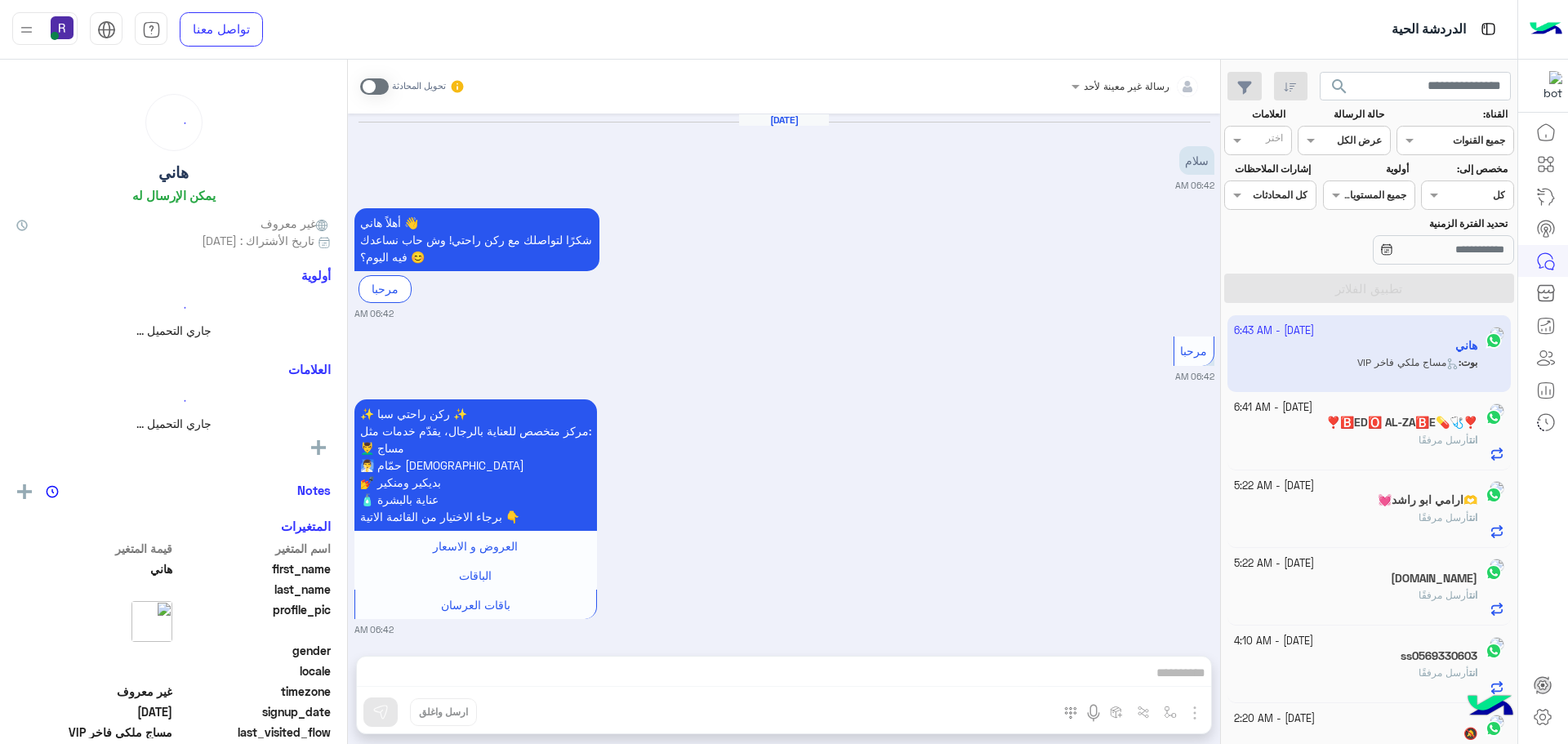
scroll to position [612, 0]
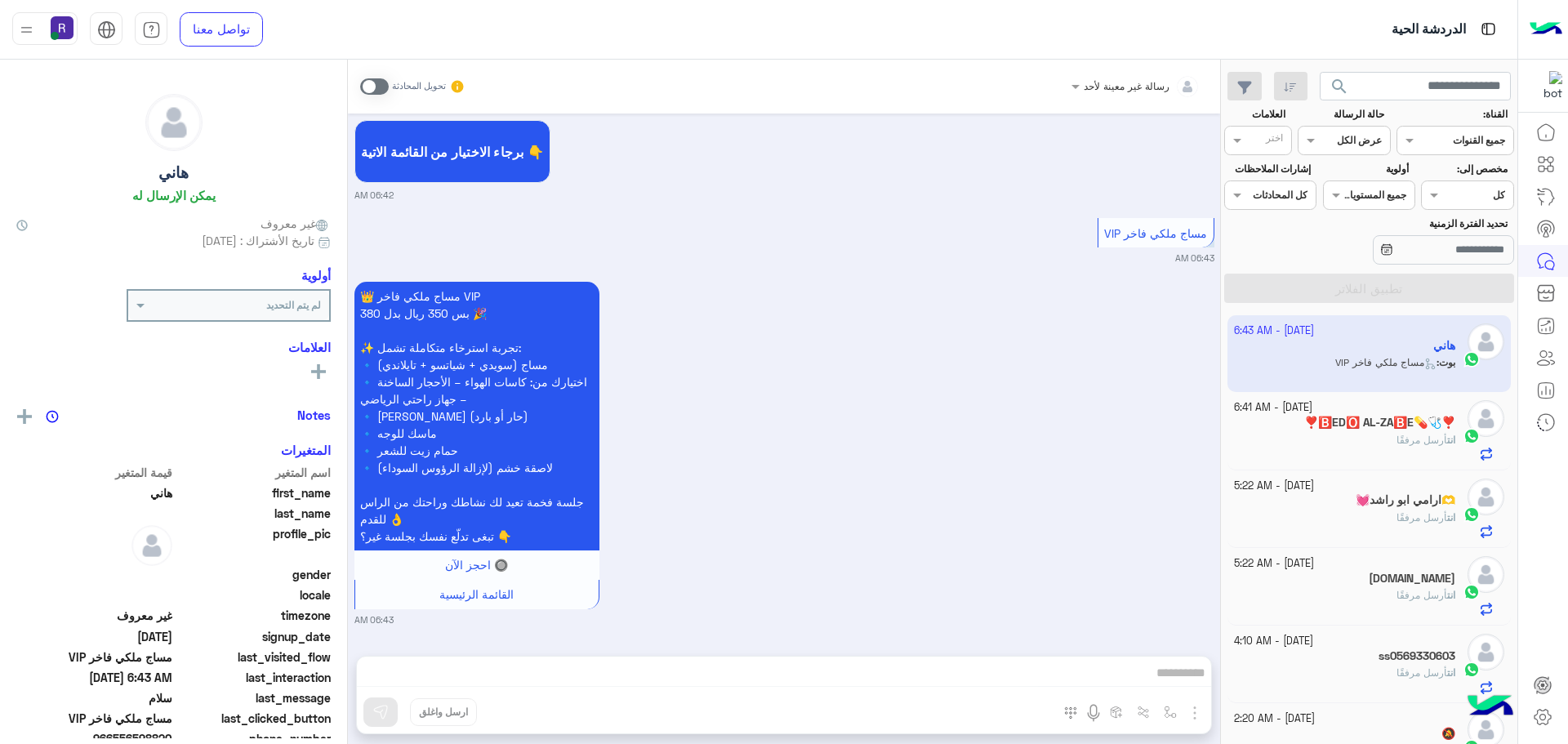
click at [369, 86] on span at bounding box center [375, 87] width 29 height 16
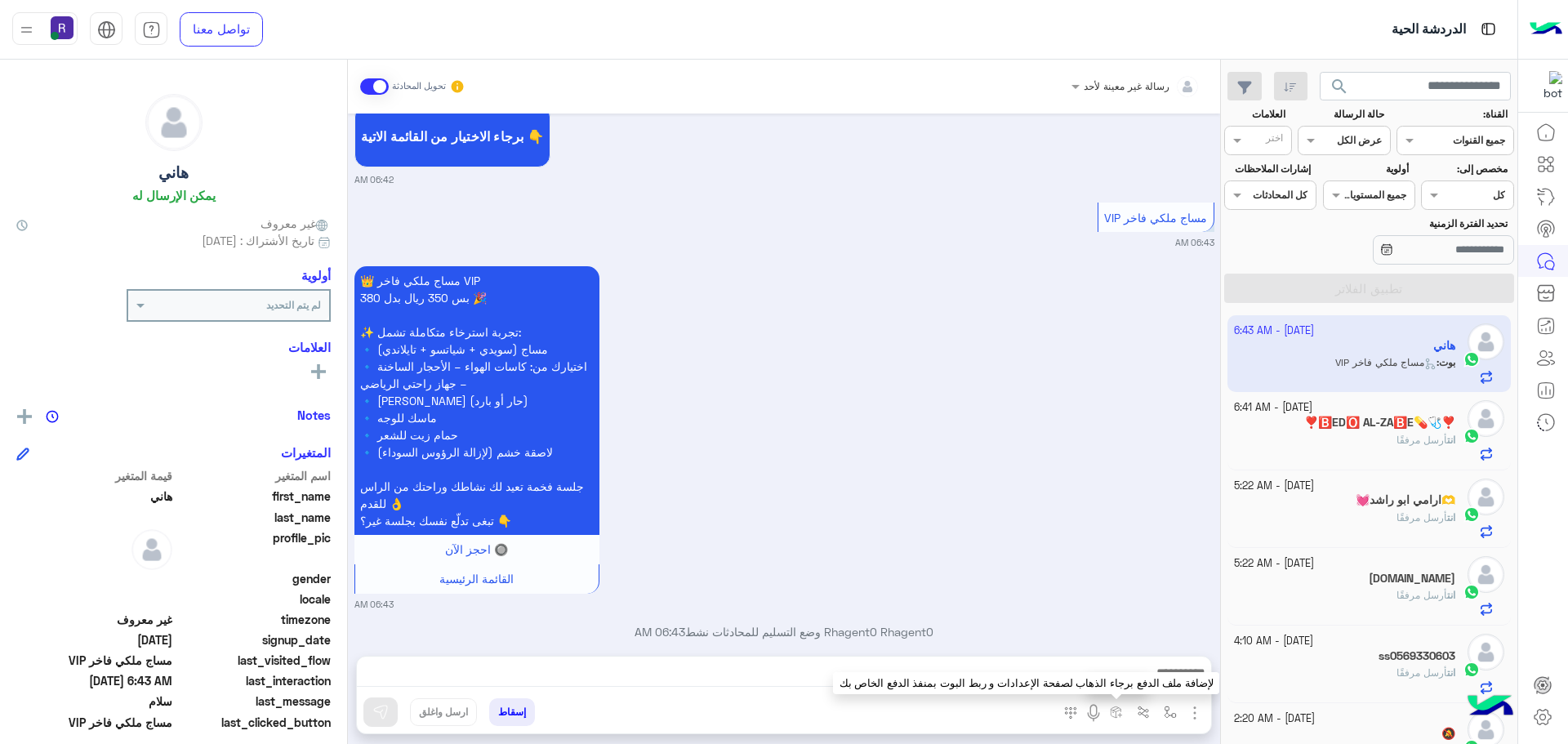
scroll to position [653, 0]
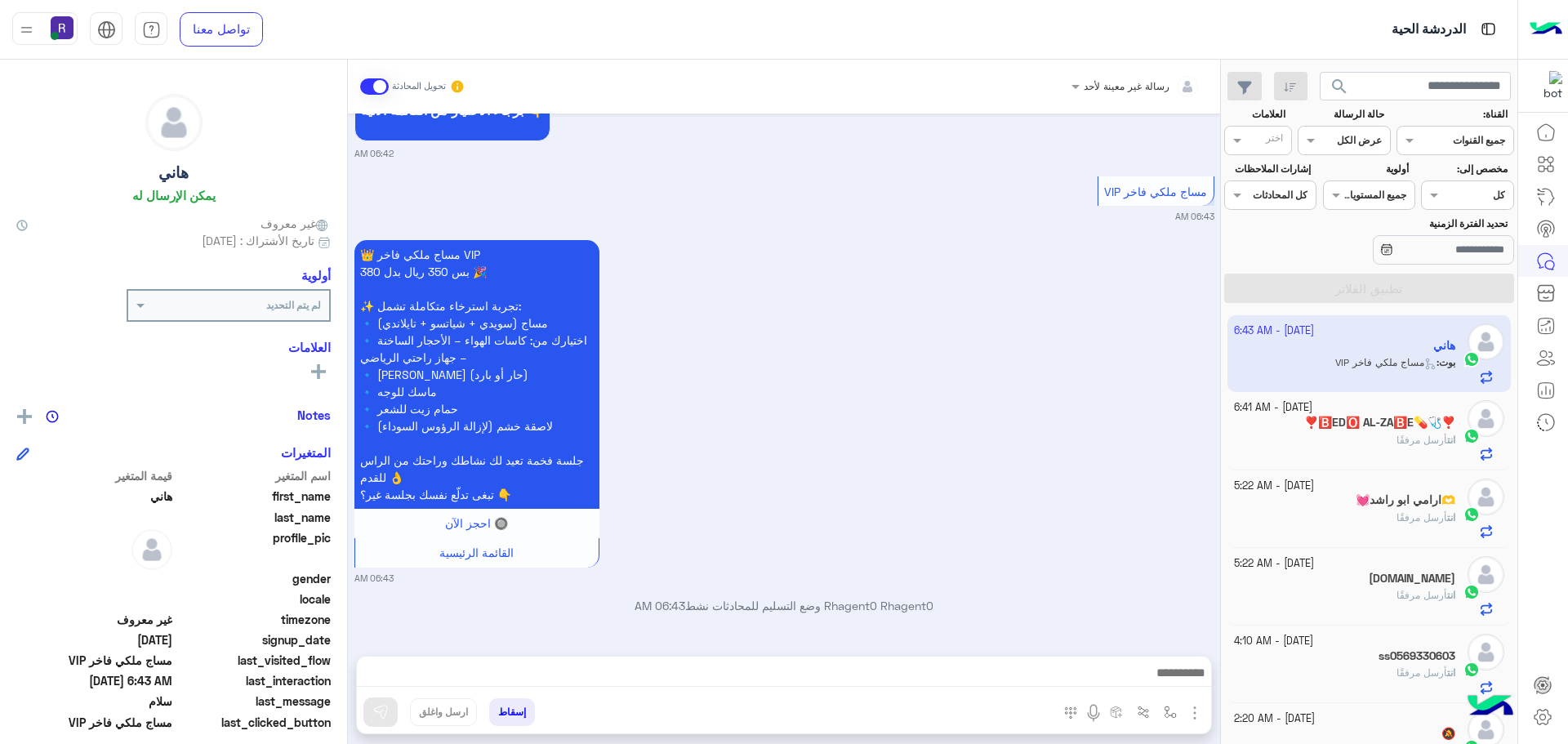
click at [1194, 711] on img "button" at bounding box center [1195, 713] width 20 height 20
click at [1152, 647] on span "المرفقات" at bounding box center [1154, 644] width 49 height 19
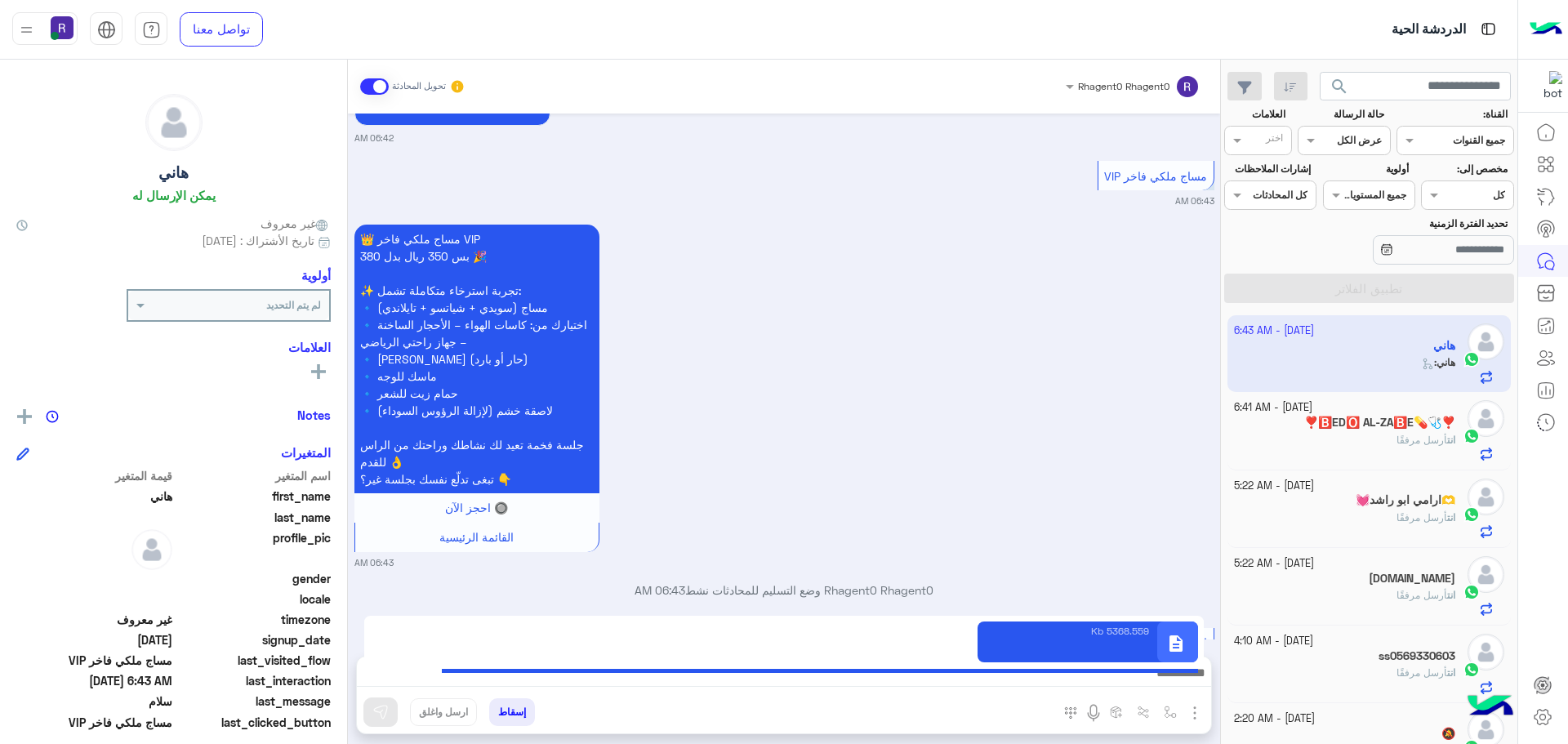
scroll to position [717, 0]
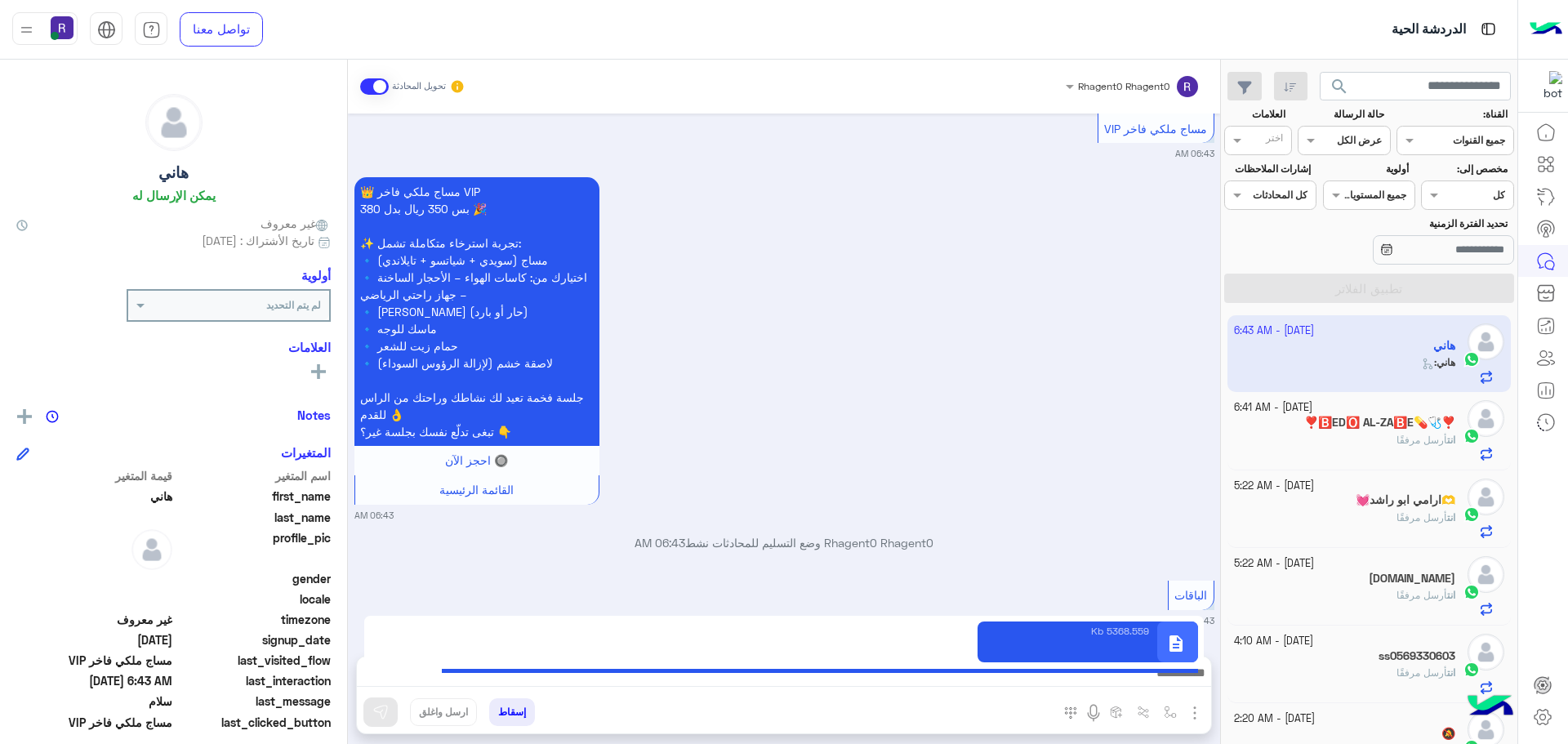
type textarea "**********"
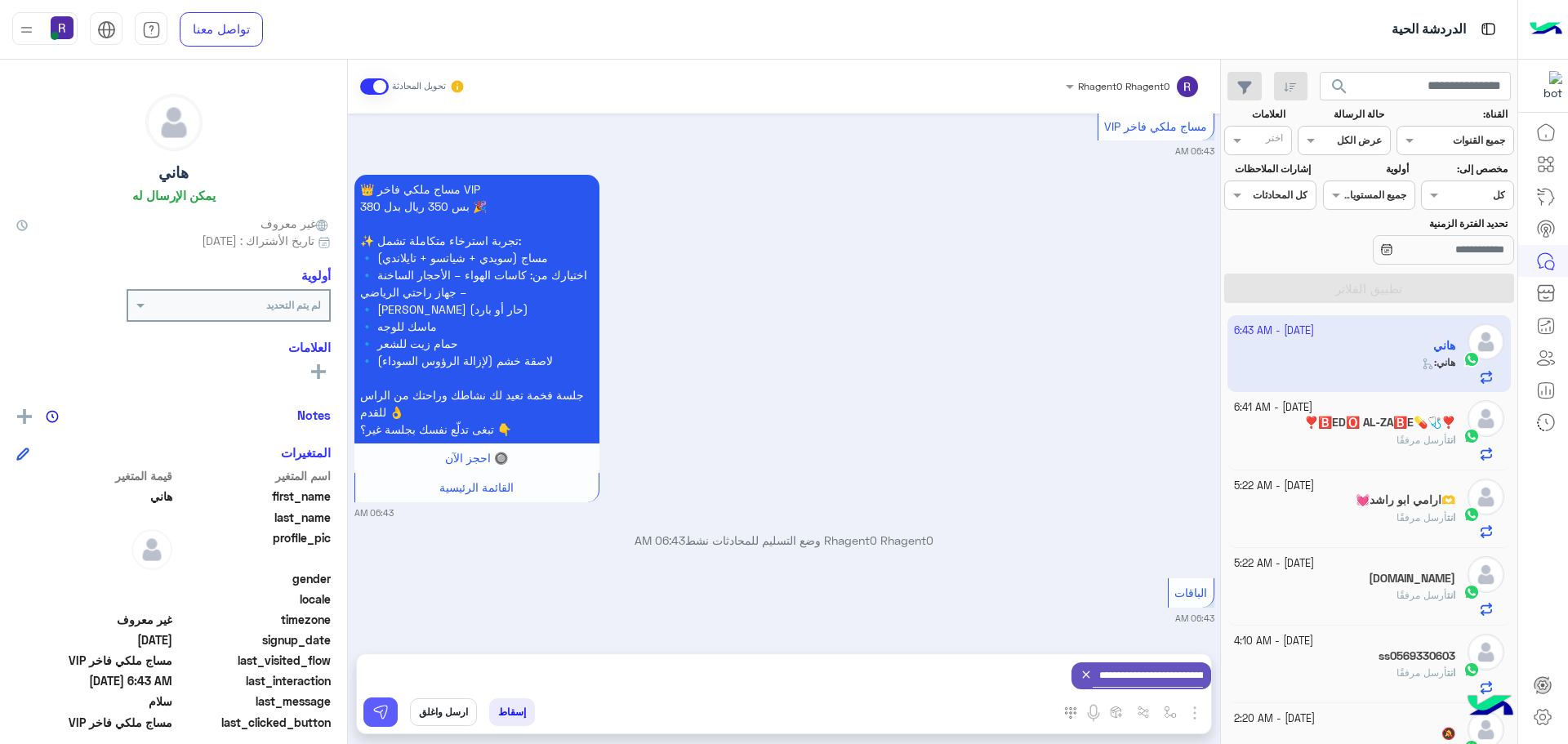
click at [388, 710] on img at bounding box center [380, 712] width 16 height 16
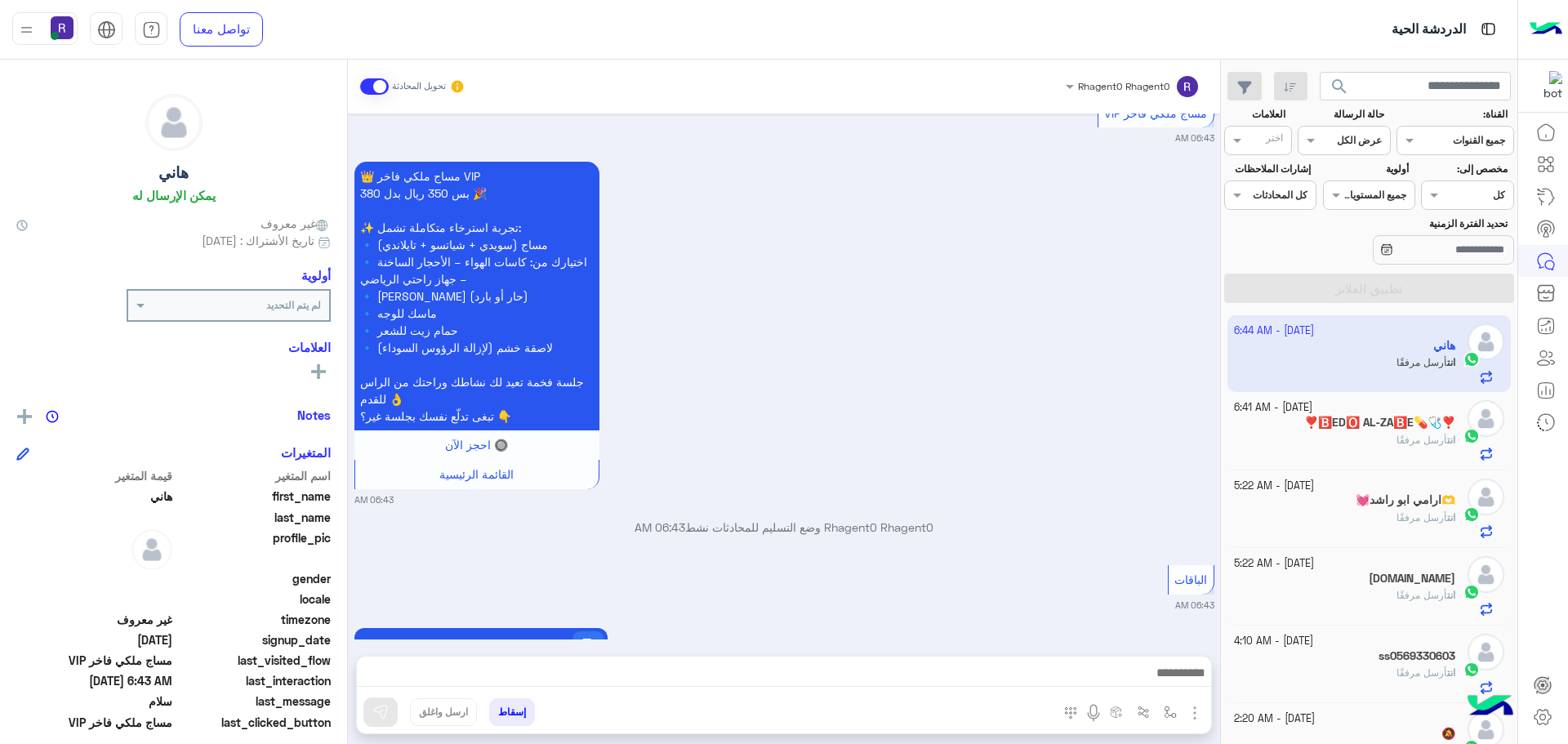
scroll to position [836, 0]
